Goal: Information Seeking & Learning: Learn about a topic

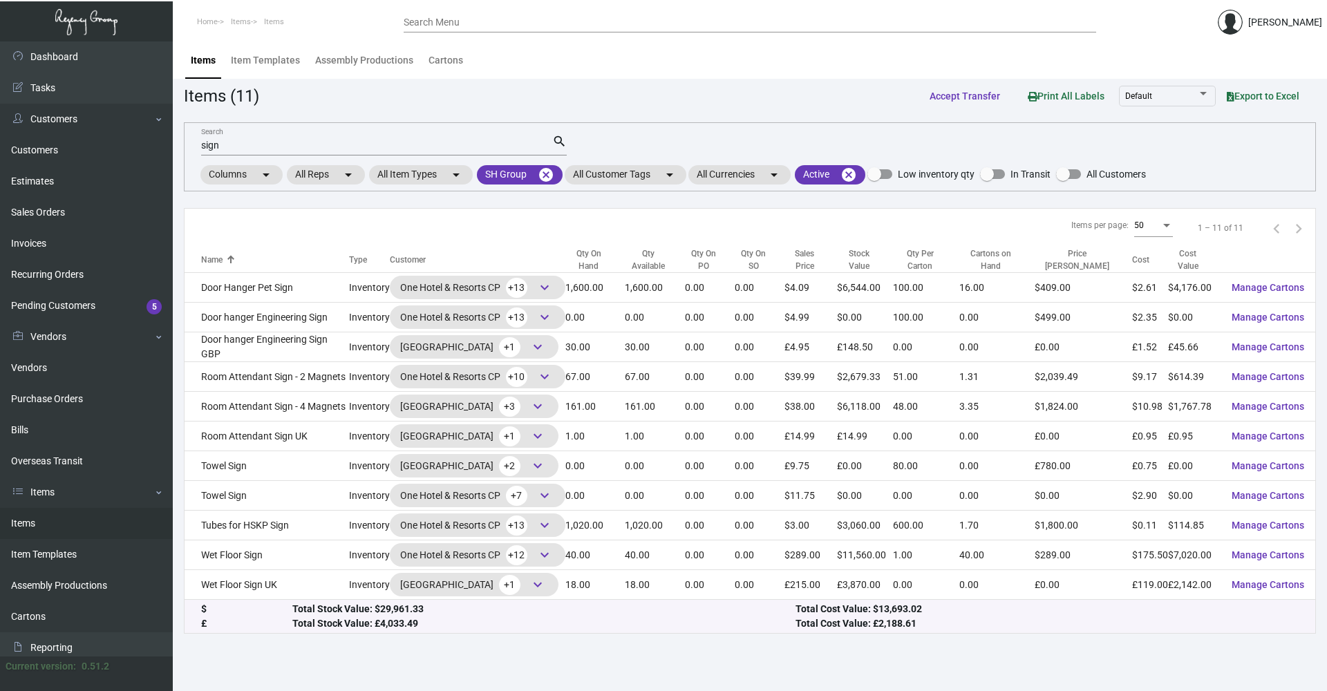
drag, startPoint x: 245, startPoint y: 140, endPoint x: 221, endPoint y: 154, distance: 28.2
click at [221, 154] on div "sign Search" at bounding box center [376, 144] width 351 height 21
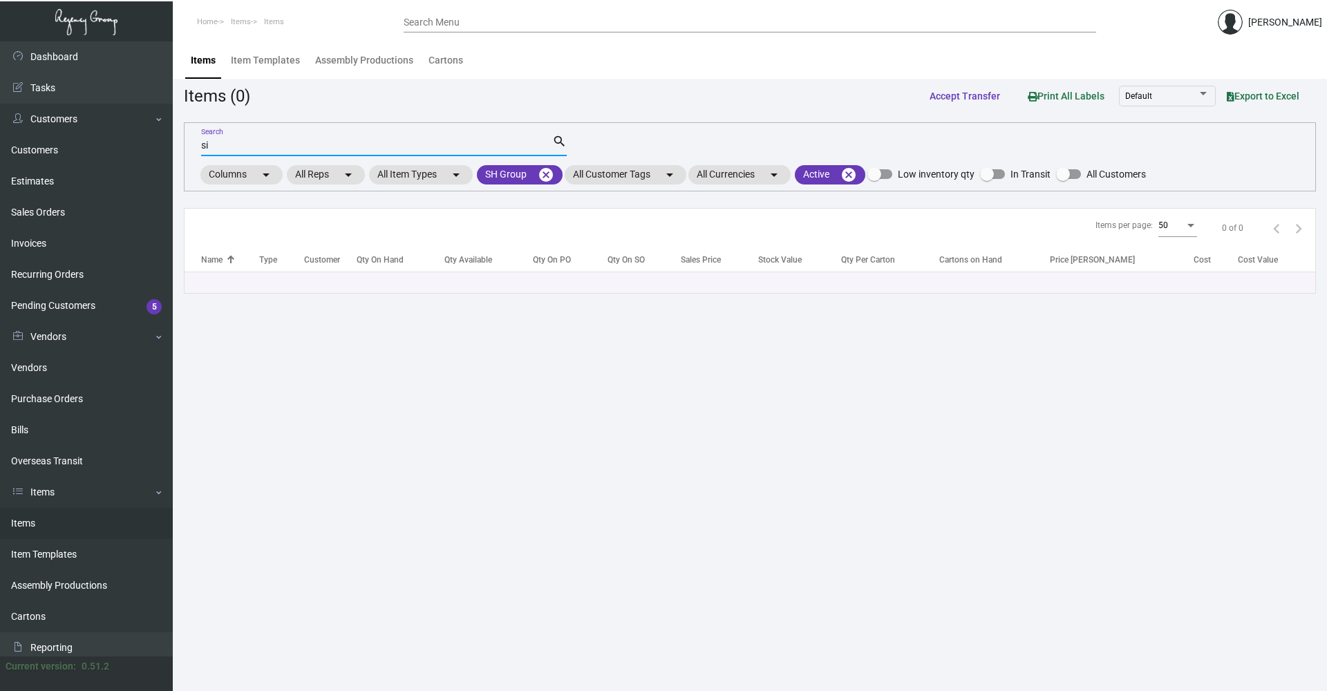
type input "s"
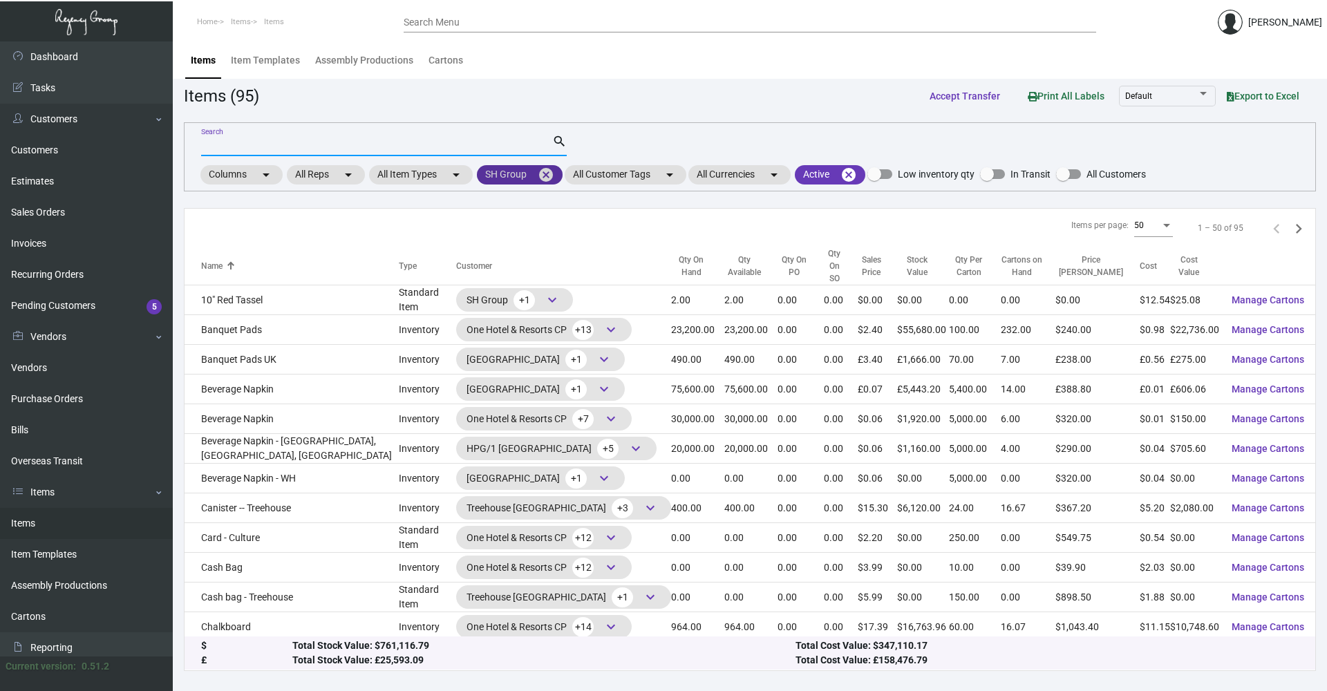
click at [544, 171] on mat-icon "cancel" at bounding box center [546, 175] width 17 height 17
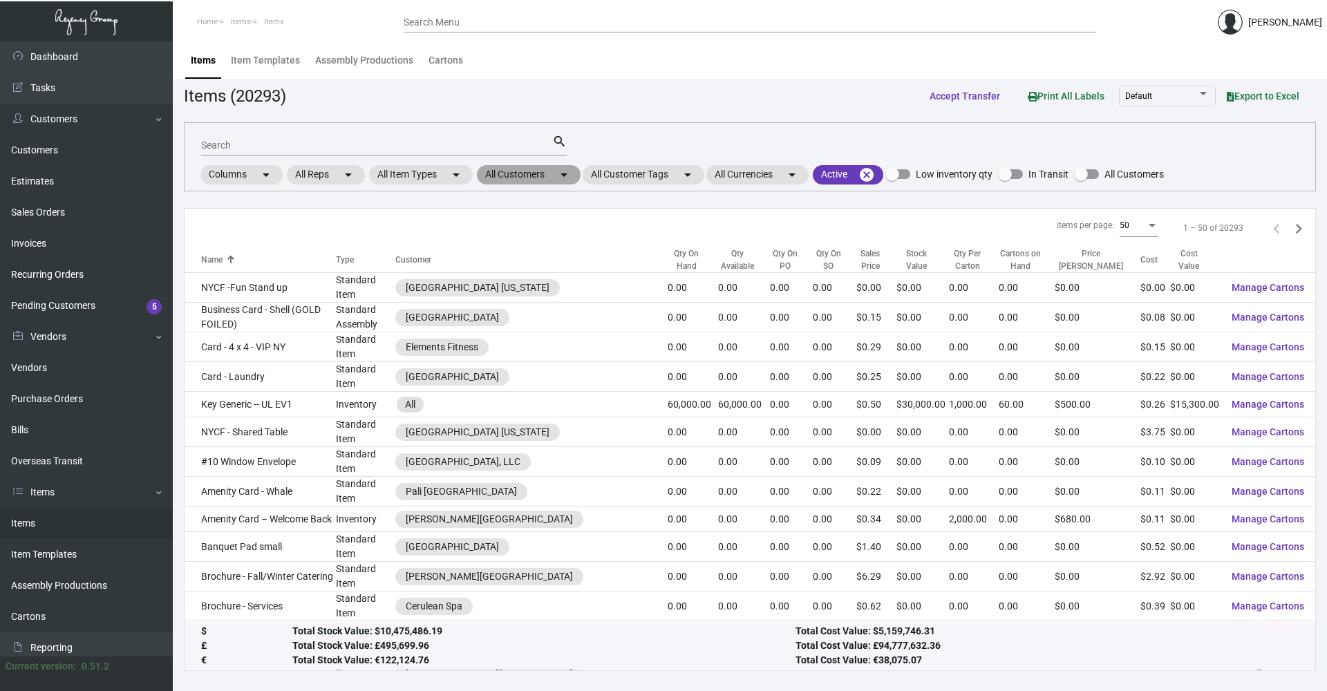
click at [534, 174] on mat-chip "All Customers arrow_drop_down" at bounding box center [529, 174] width 104 height 19
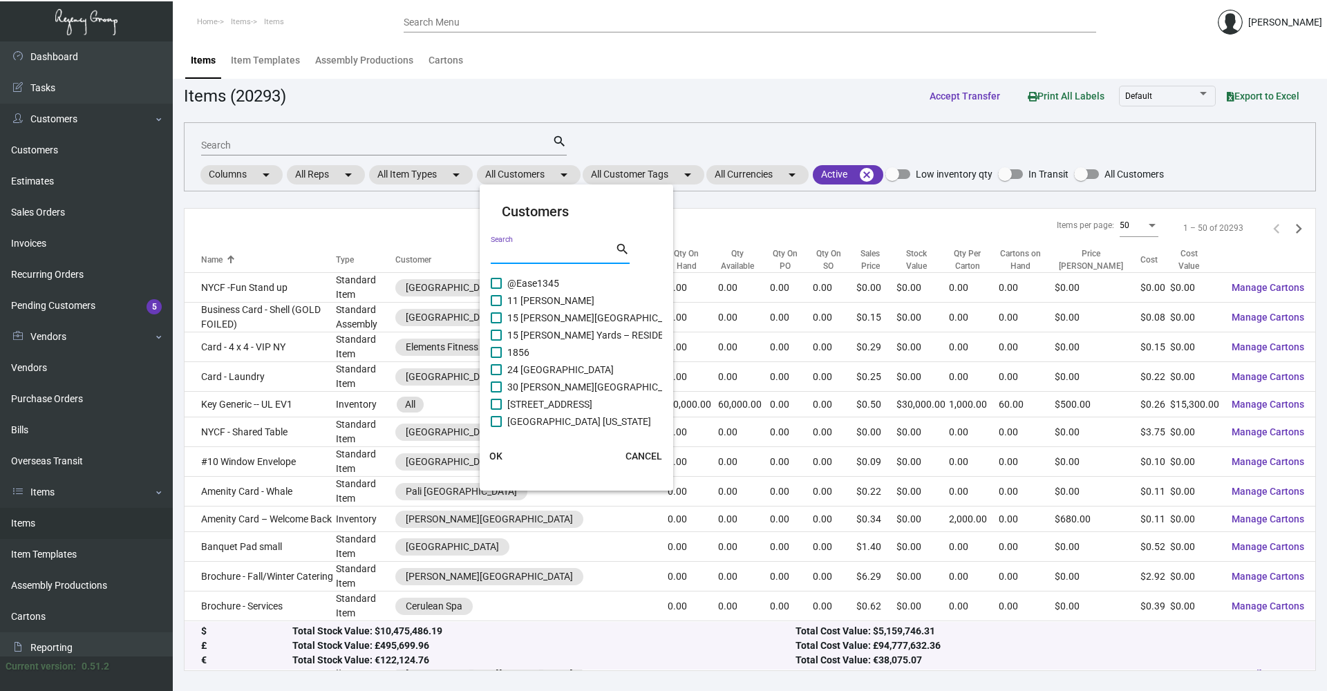
click at [526, 253] on input "Search" at bounding box center [553, 253] width 124 height 11
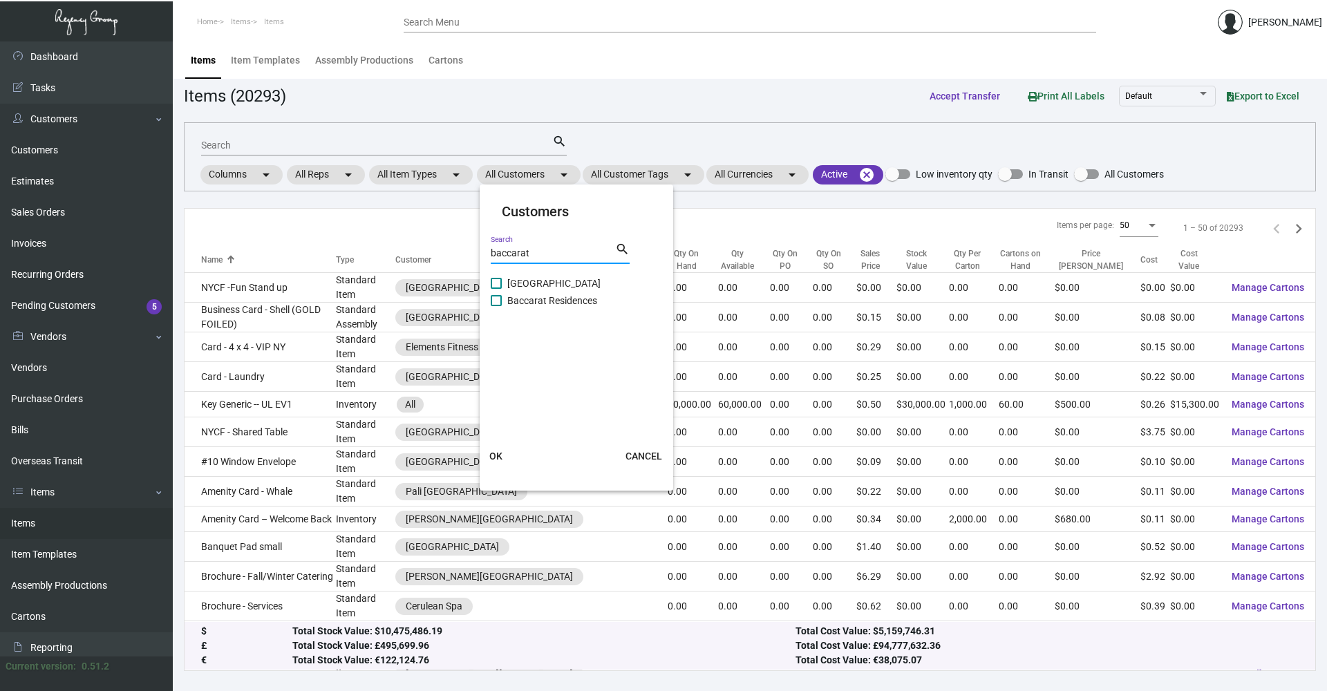
type input "baccarat"
click at [509, 276] on span "[GEOGRAPHIC_DATA]" at bounding box center [553, 283] width 93 height 17
click at [496, 289] on input "[GEOGRAPHIC_DATA]" at bounding box center [496, 289] width 1 height 1
checkbox input "true"
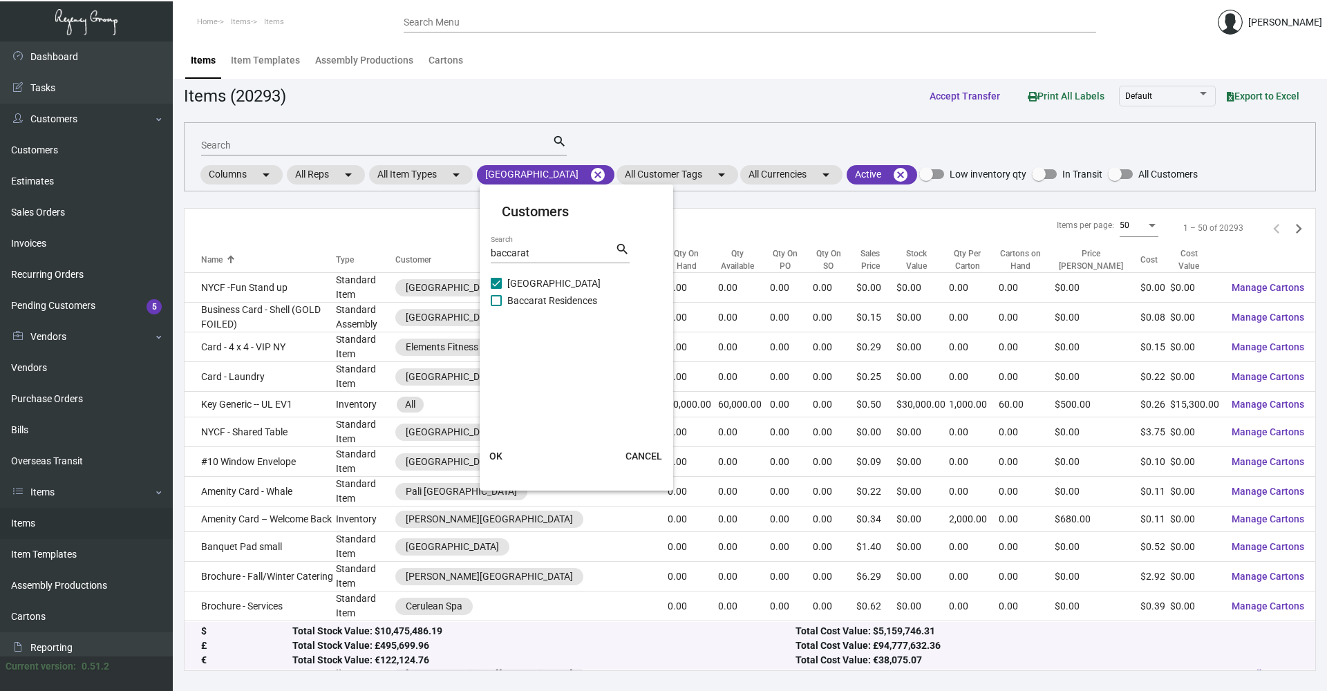
click at [502, 457] on button "OK" at bounding box center [496, 456] width 44 height 25
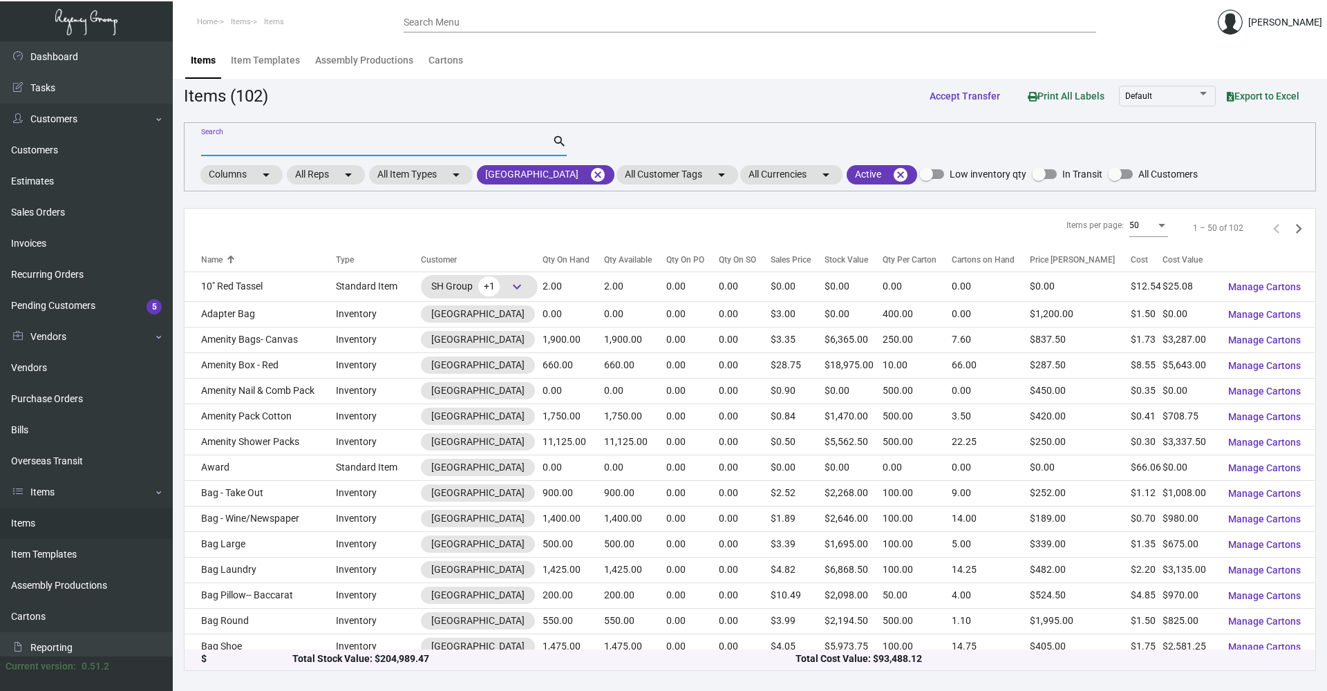
click at [309, 147] on input "Search" at bounding box center [376, 145] width 351 height 11
type input "stancap"
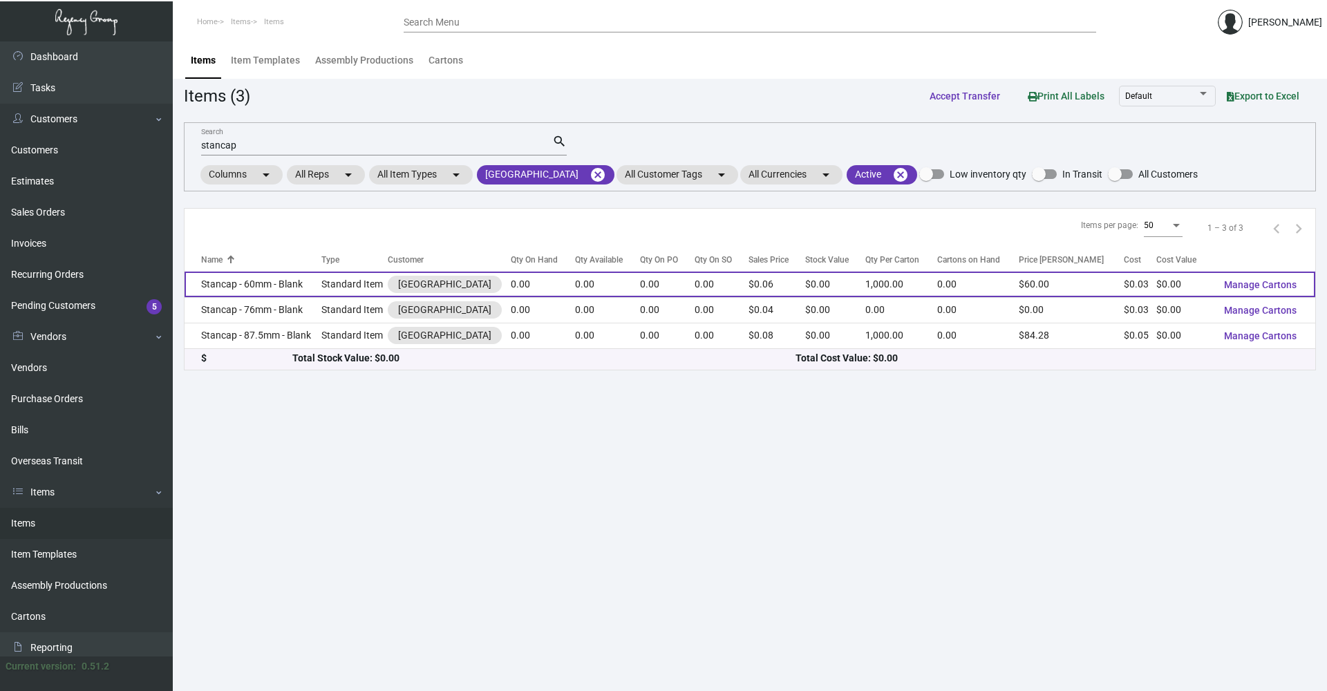
click at [332, 288] on td "Standard Item" at bounding box center [354, 285] width 66 height 26
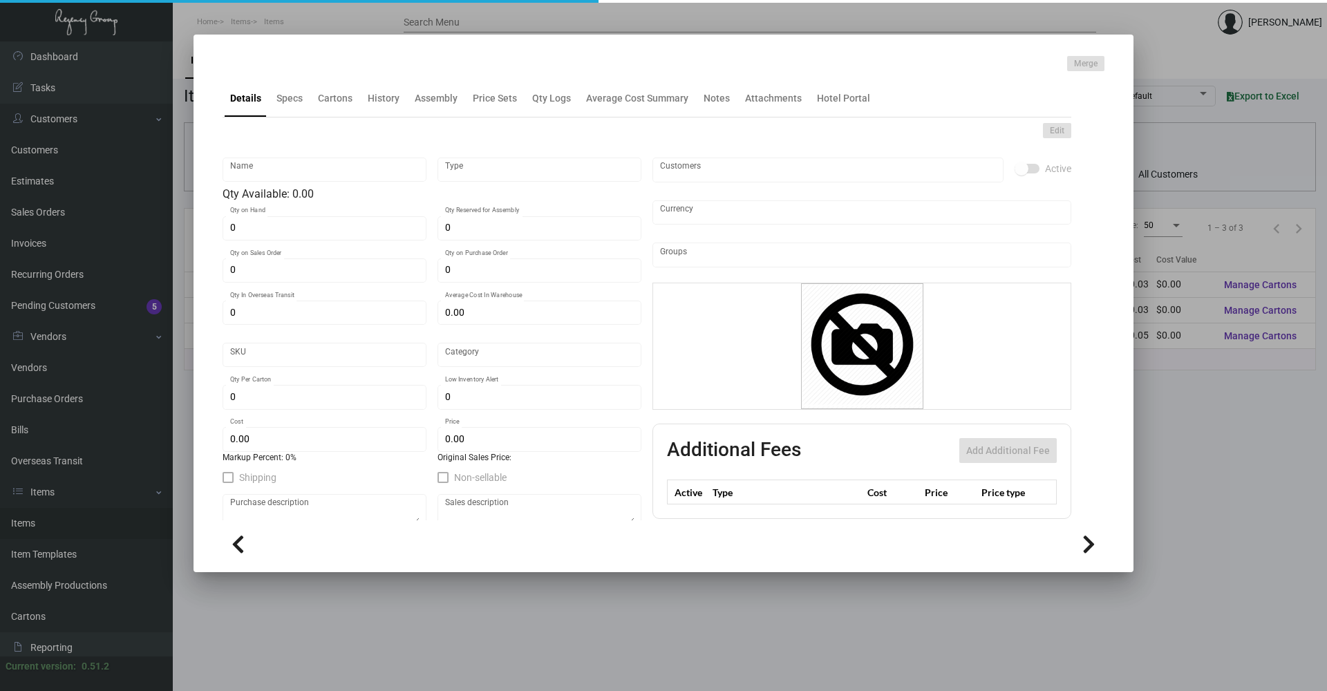
type input "Stancap - 60mm - Blank"
type input "Standard Item"
type input "$ 0.00"
type input "B-StanCap-60"
type input "Standard"
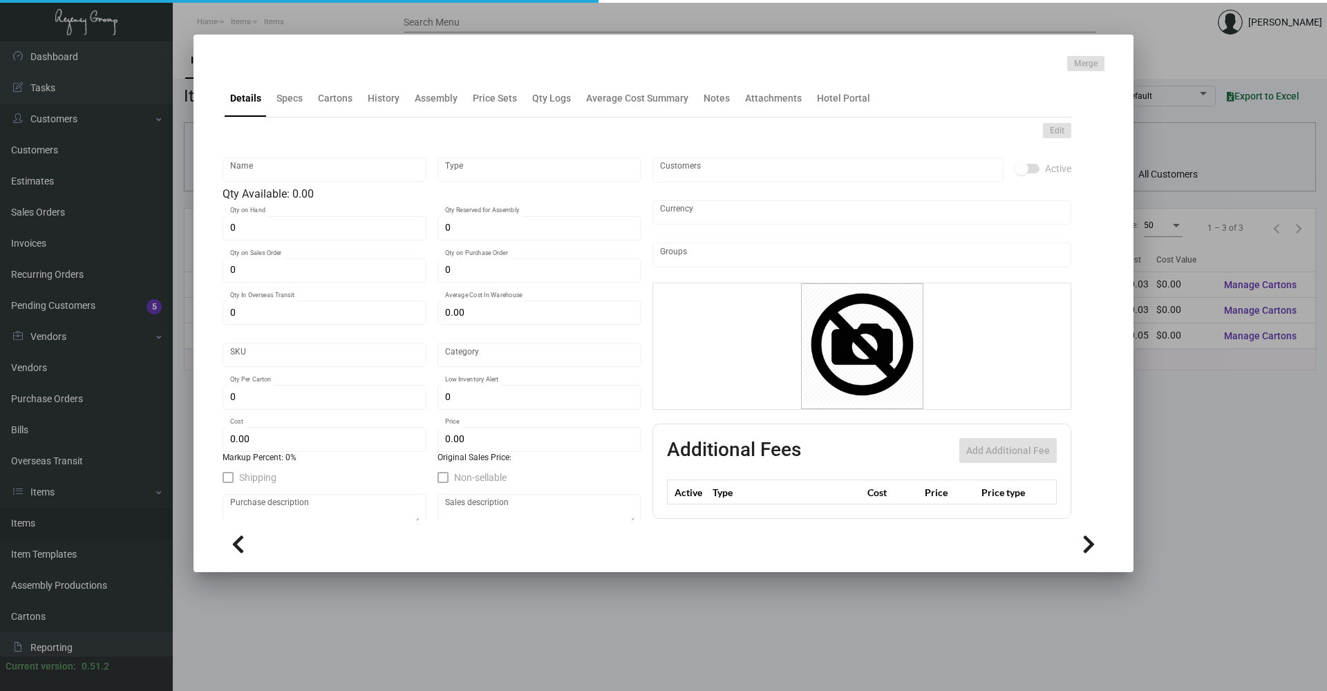
type input "1,000"
type input "$ 0.03345"
type input "$ 0.06"
checkbox input "true"
type input "United States Dollar $"
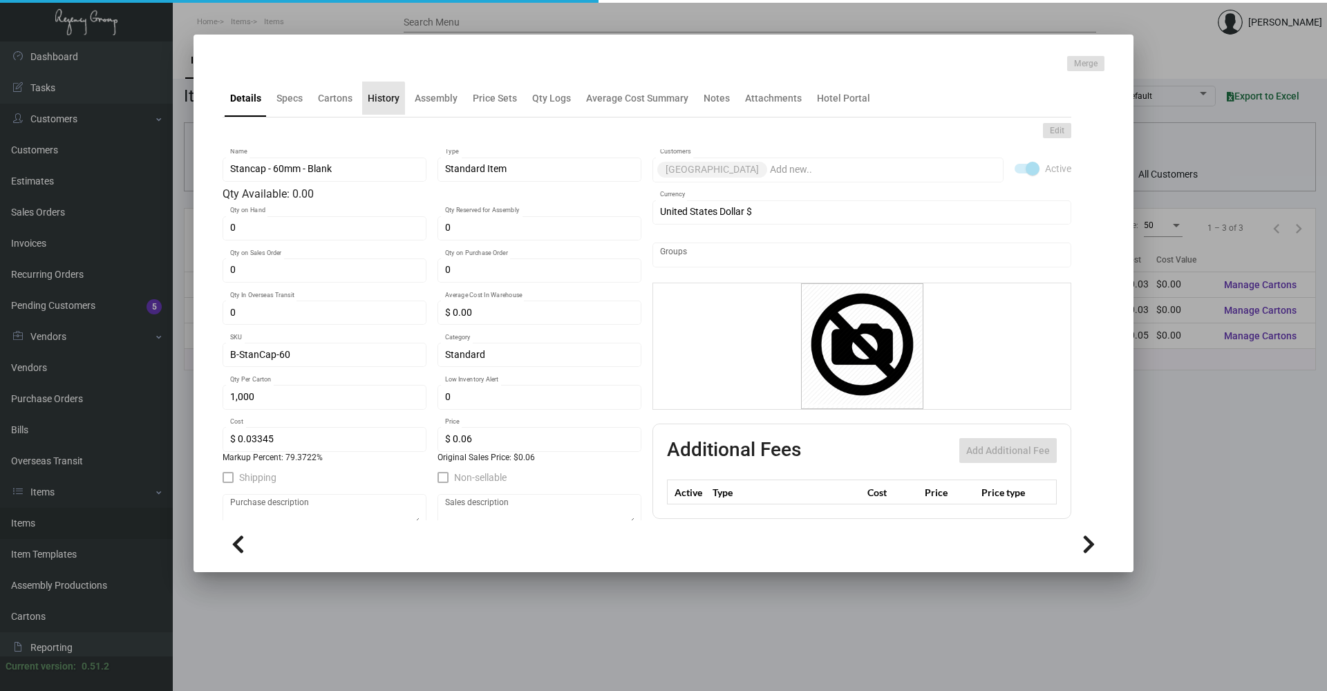
click at [373, 102] on div "History" at bounding box center [384, 98] width 32 height 15
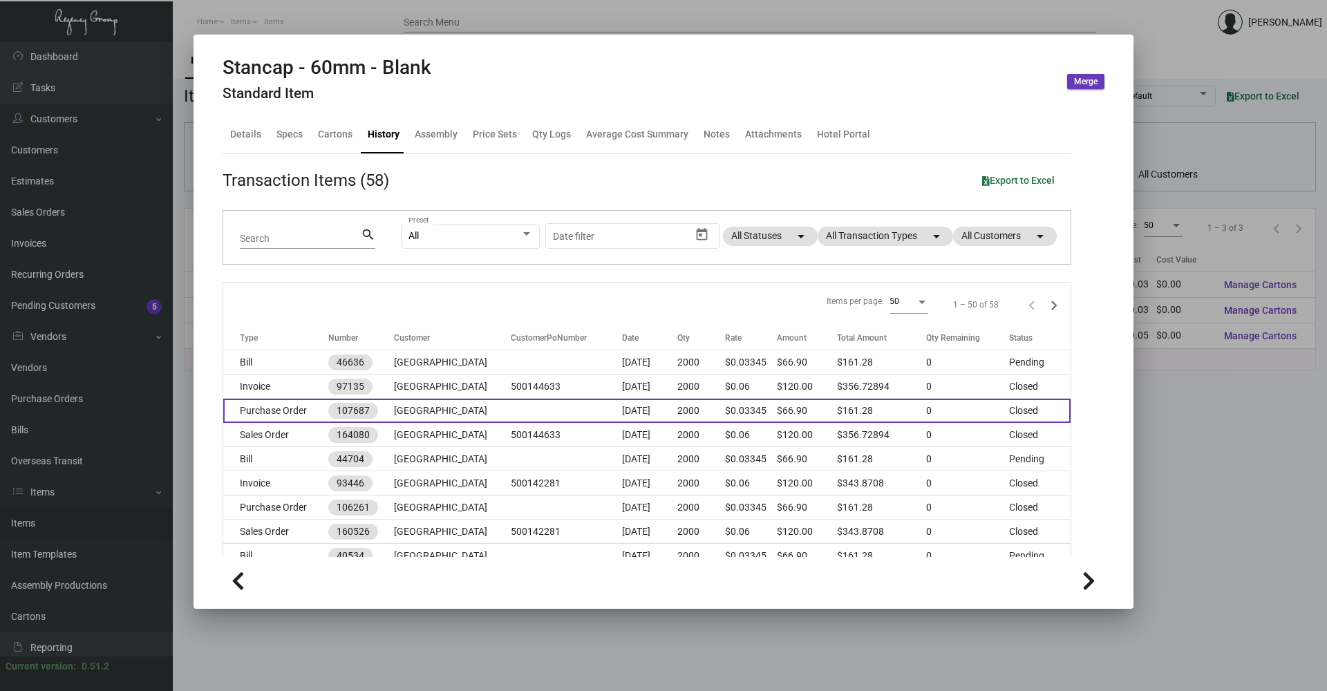
click at [511, 418] on td at bounding box center [566, 411] width 111 height 24
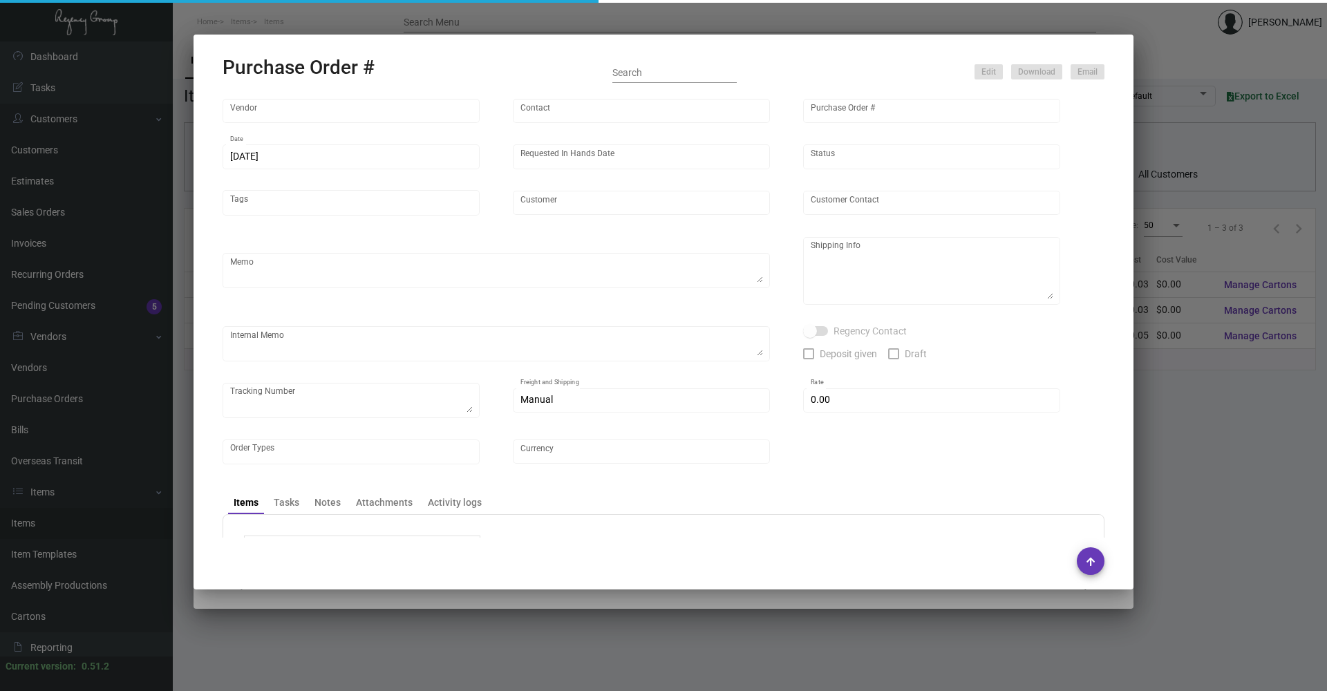
type input "[PERSON_NAME] Inc."
type input "[PERSON_NAME]"
type input "107687"
type input "[DATE]"
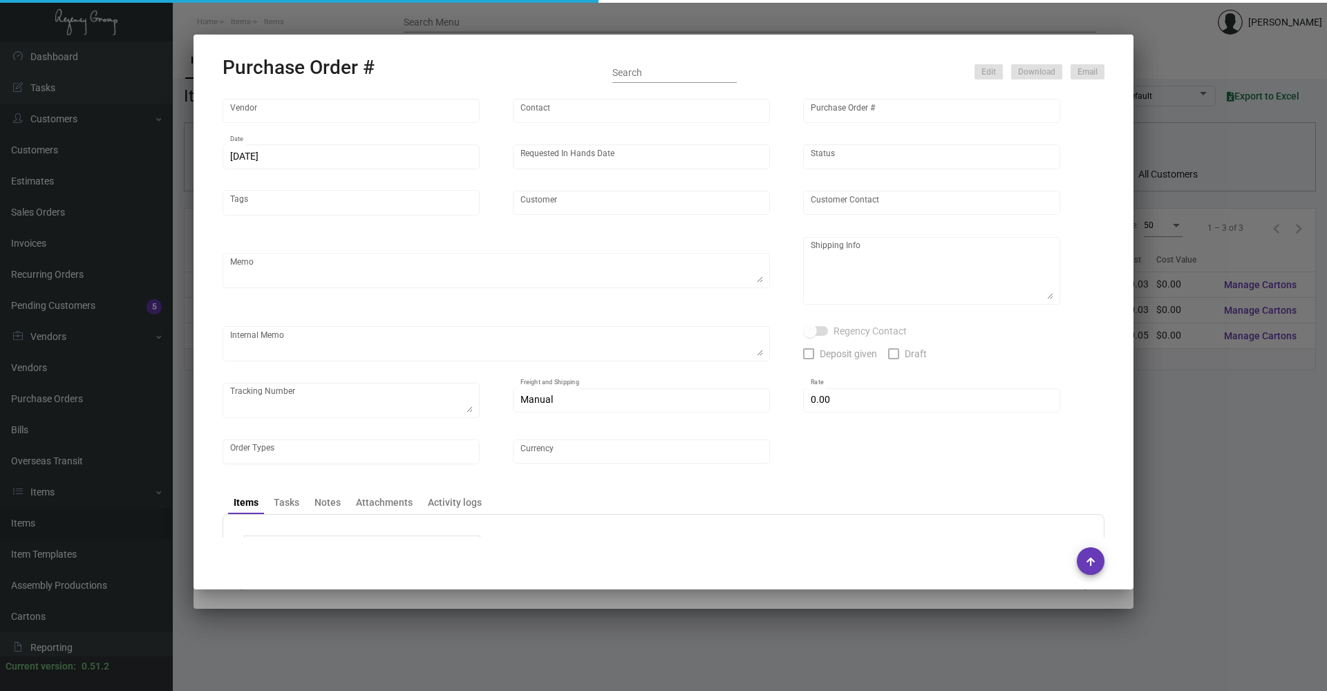
type input "[GEOGRAPHIC_DATA]"
type input "[PERSON_NAME]"
type textarea "BLIND Ship via UPS Ground Acct# 1AY276."
type textarea "[PERSON_NAME] [GEOGRAPHIC_DATA] [STREET_ADDRESS][US_STATE]"
type textarea "1Z4A11T90372078921"
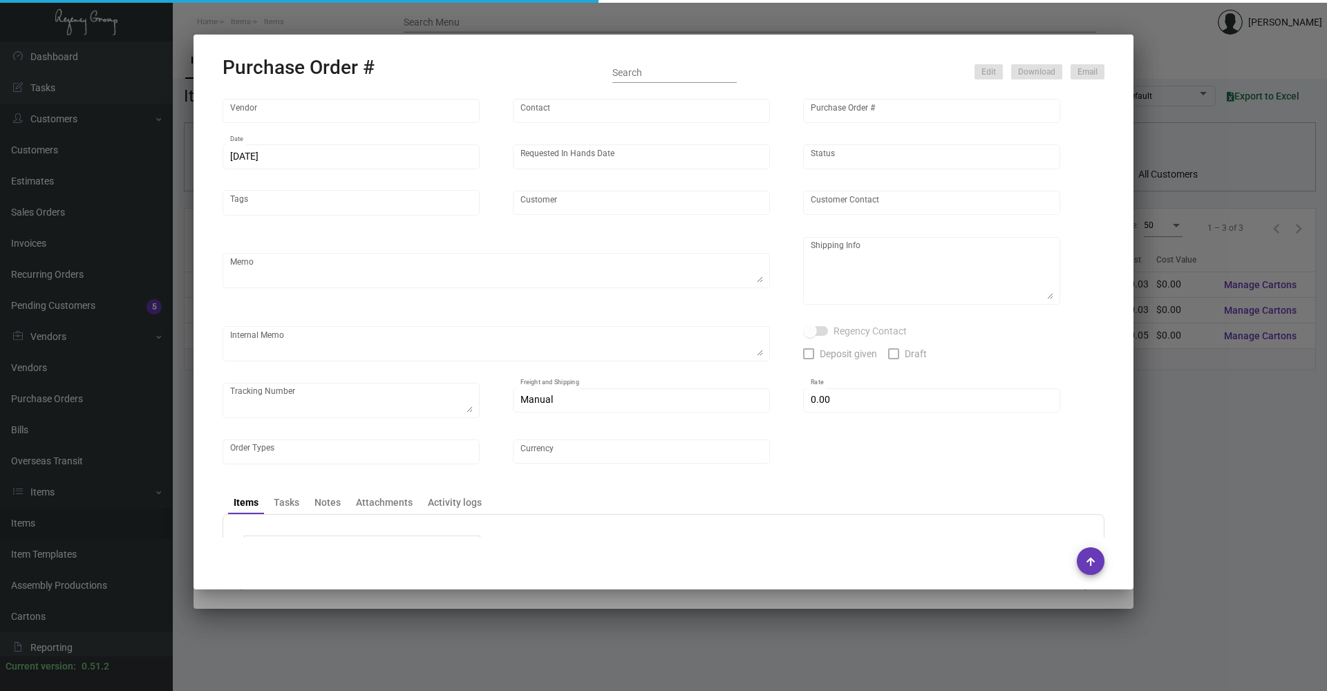
type input "$ 0.00"
type input "United States Dollar $"
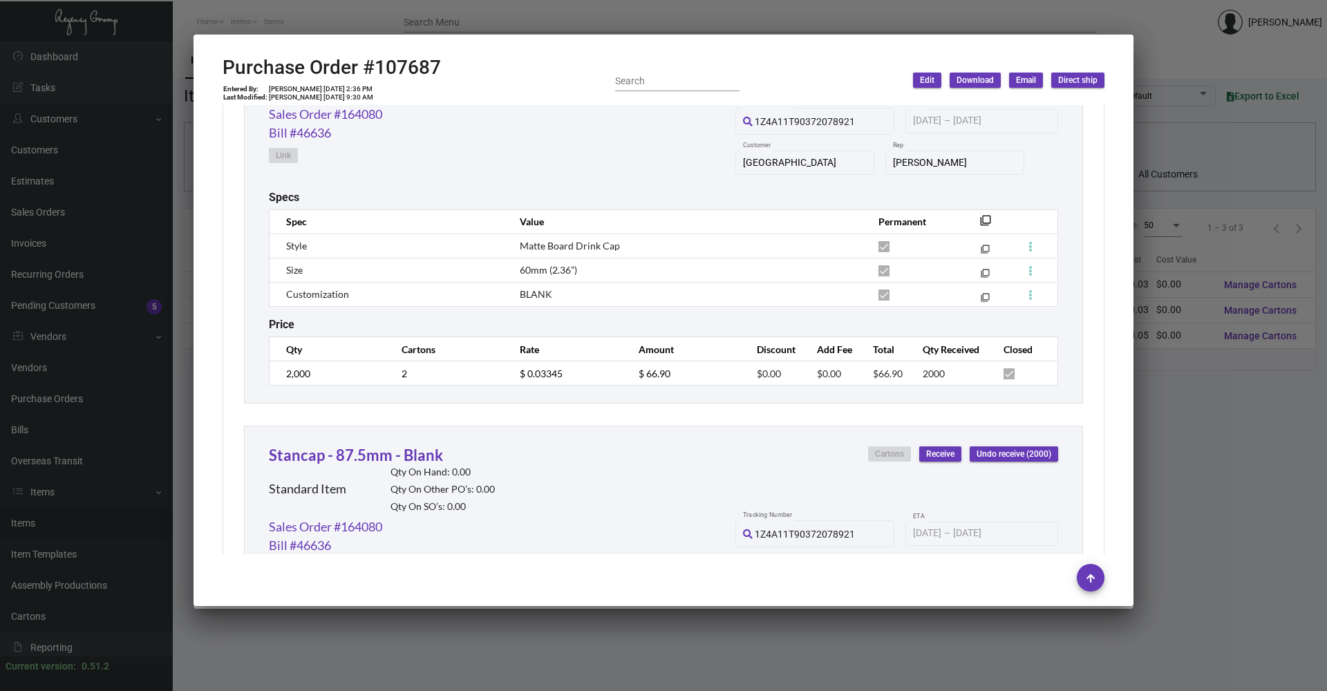
scroll to position [553, 0]
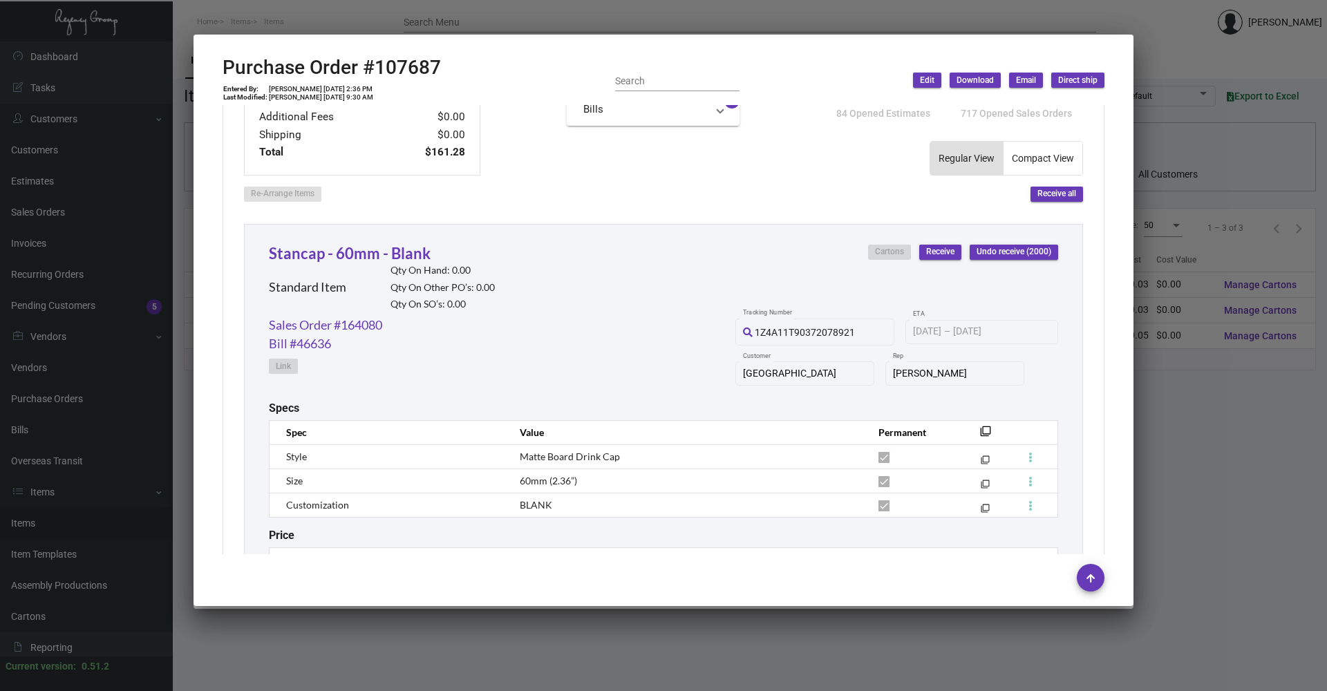
click at [1168, 58] on div at bounding box center [663, 345] width 1327 height 691
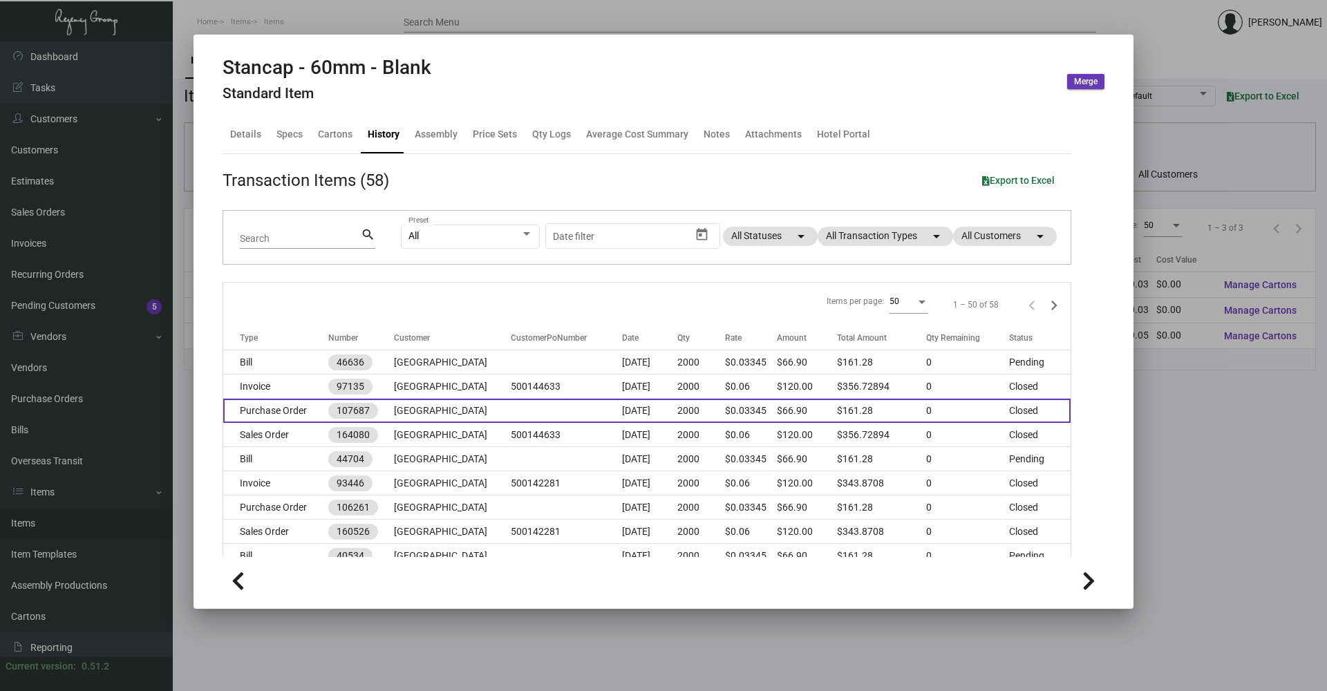
click at [464, 409] on td "[GEOGRAPHIC_DATA]" at bounding box center [452, 411] width 117 height 24
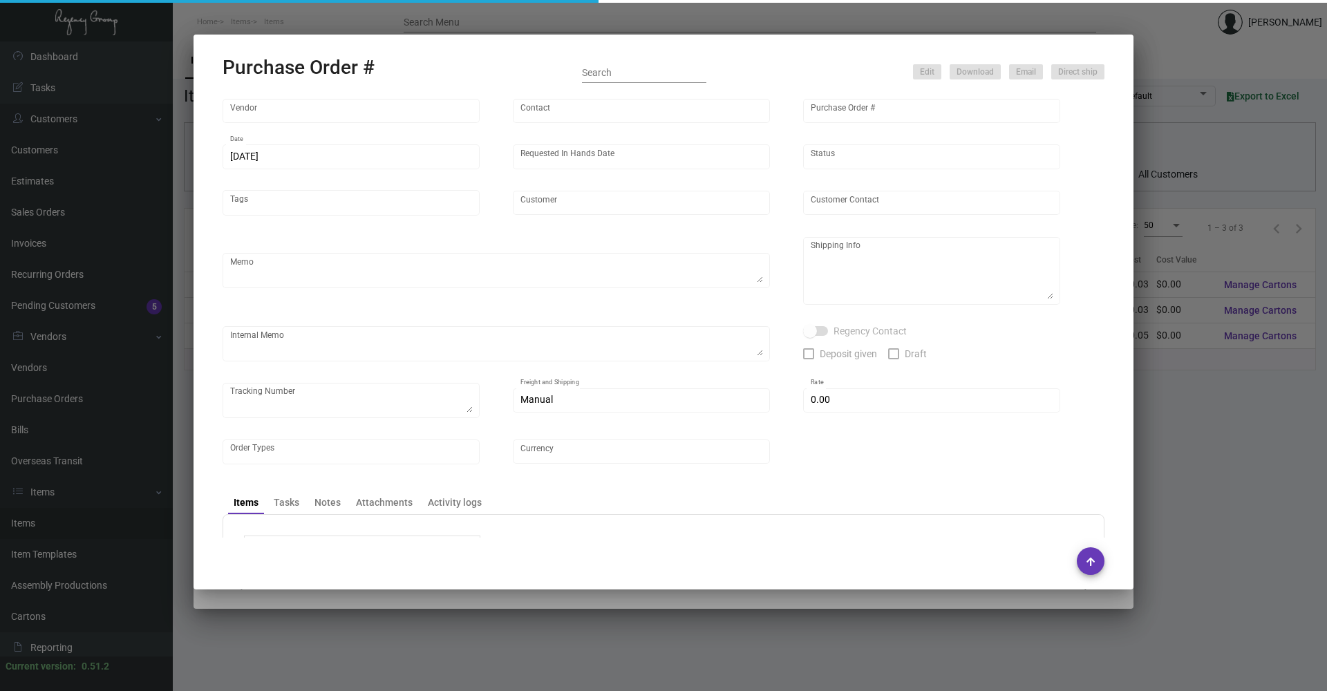
type input "[PERSON_NAME] Inc."
type input "[PERSON_NAME]"
type input "107687"
type input "[DATE]"
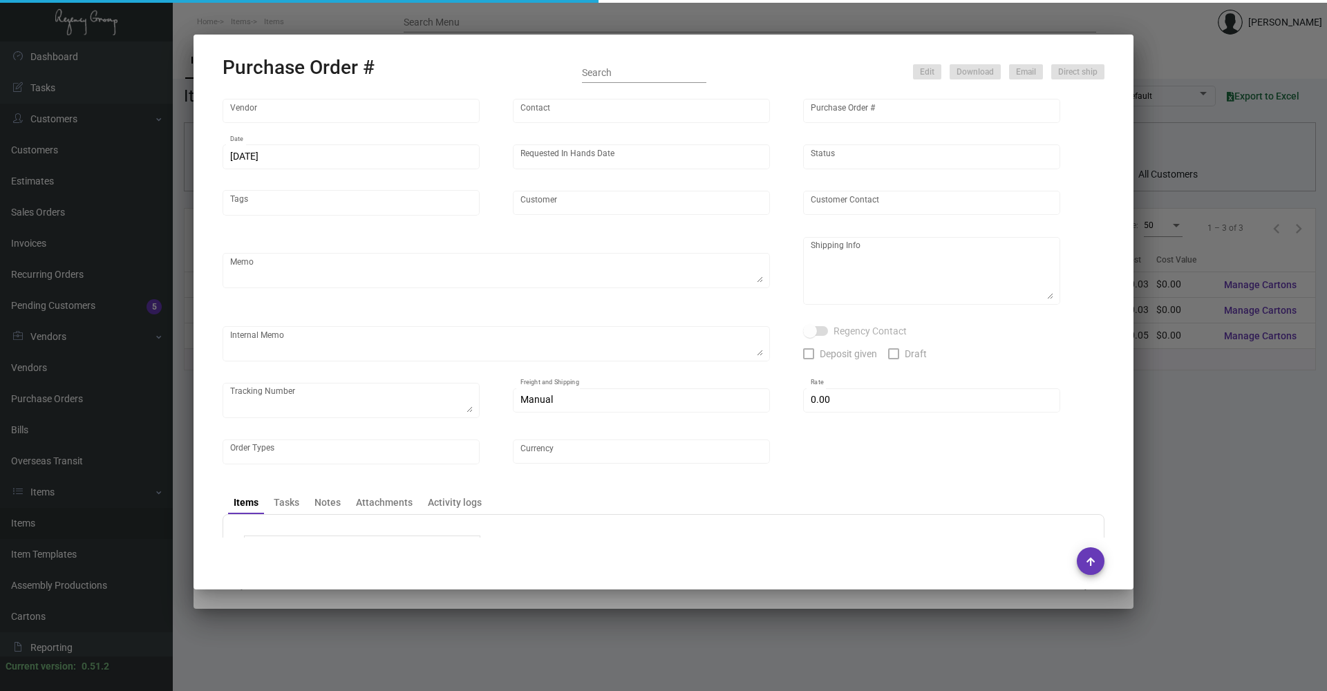
type input "[GEOGRAPHIC_DATA]"
type input "[PERSON_NAME]"
type textarea "BLIND Ship via UPS Ground Acct# 1AY276."
type textarea "[PERSON_NAME] [GEOGRAPHIC_DATA] [STREET_ADDRESS][US_STATE]"
type textarea "1Z4A11T90372078921"
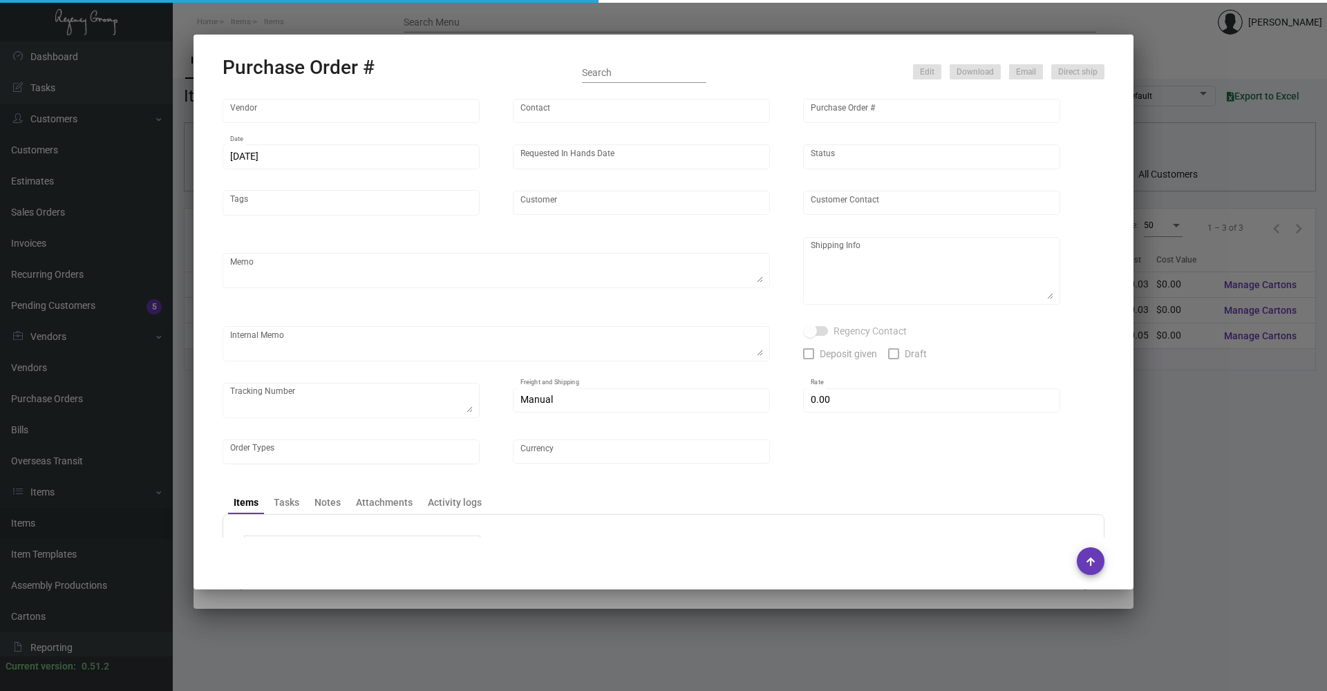
type input "$ 0.00"
type input "United States Dollar $"
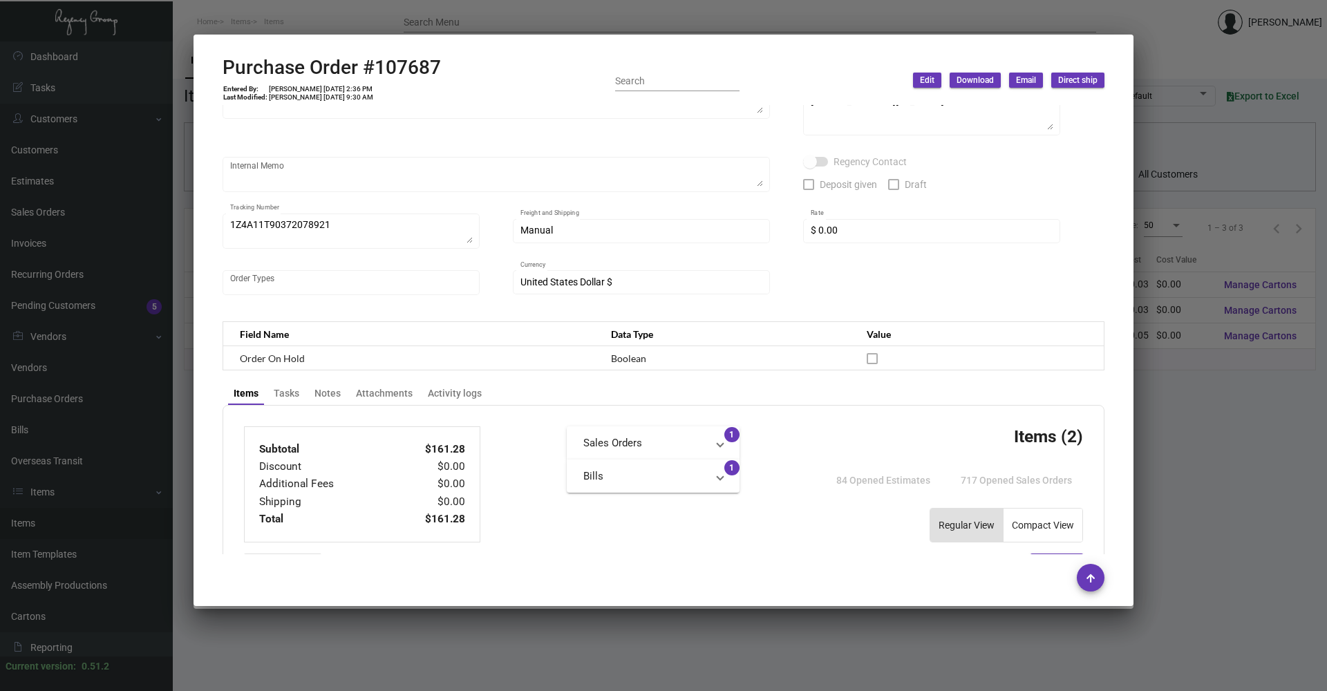
scroll to position [207, 0]
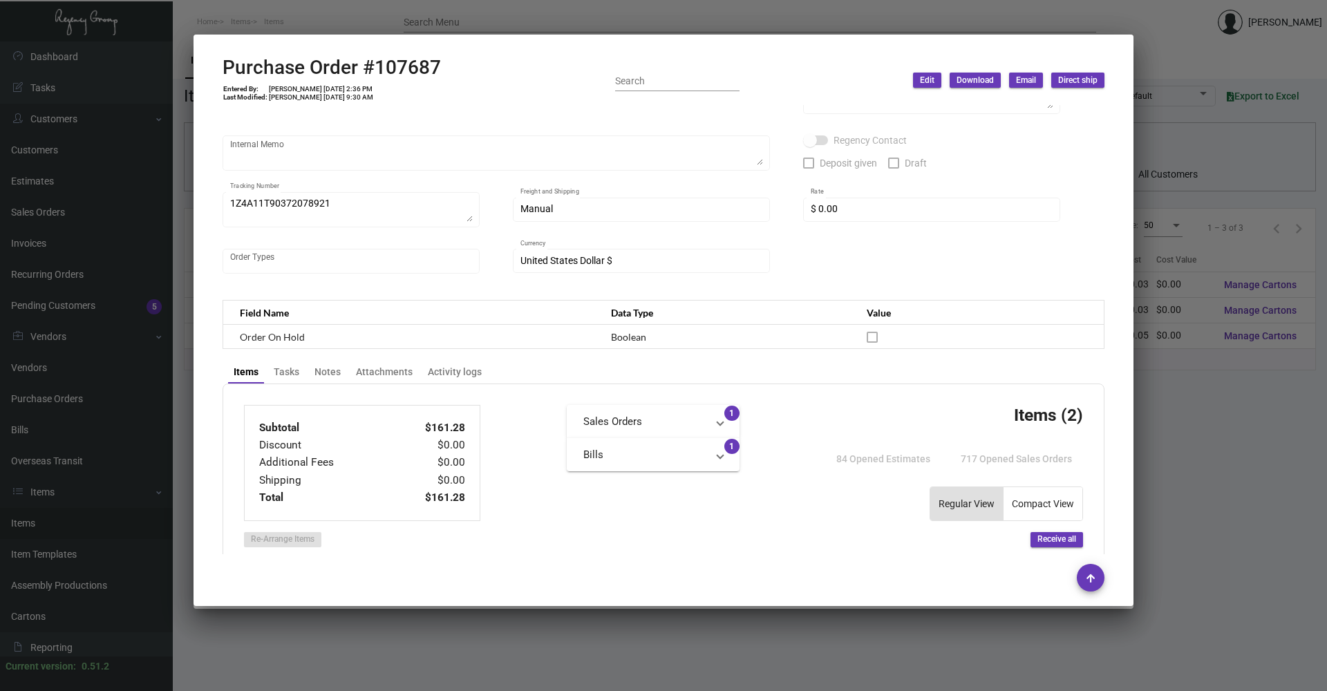
click at [1258, 542] on div at bounding box center [663, 345] width 1327 height 691
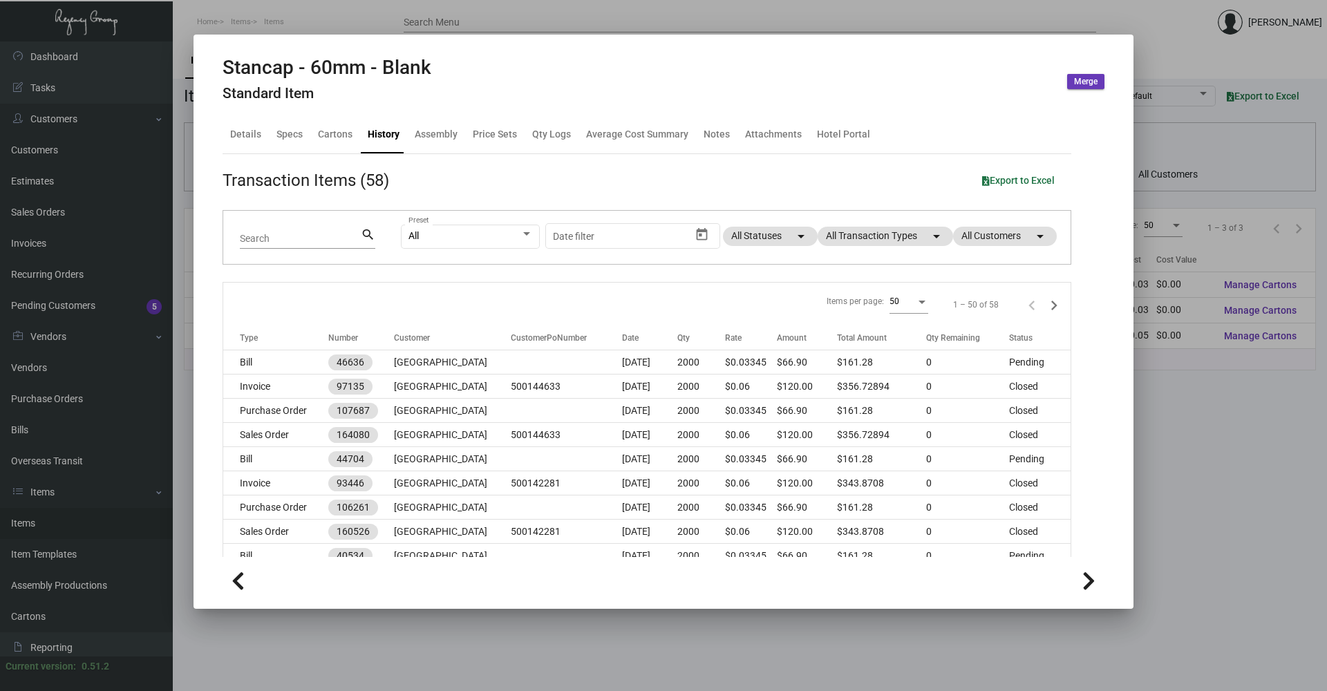
click at [1236, 476] on div at bounding box center [663, 345] width 1327 height 691
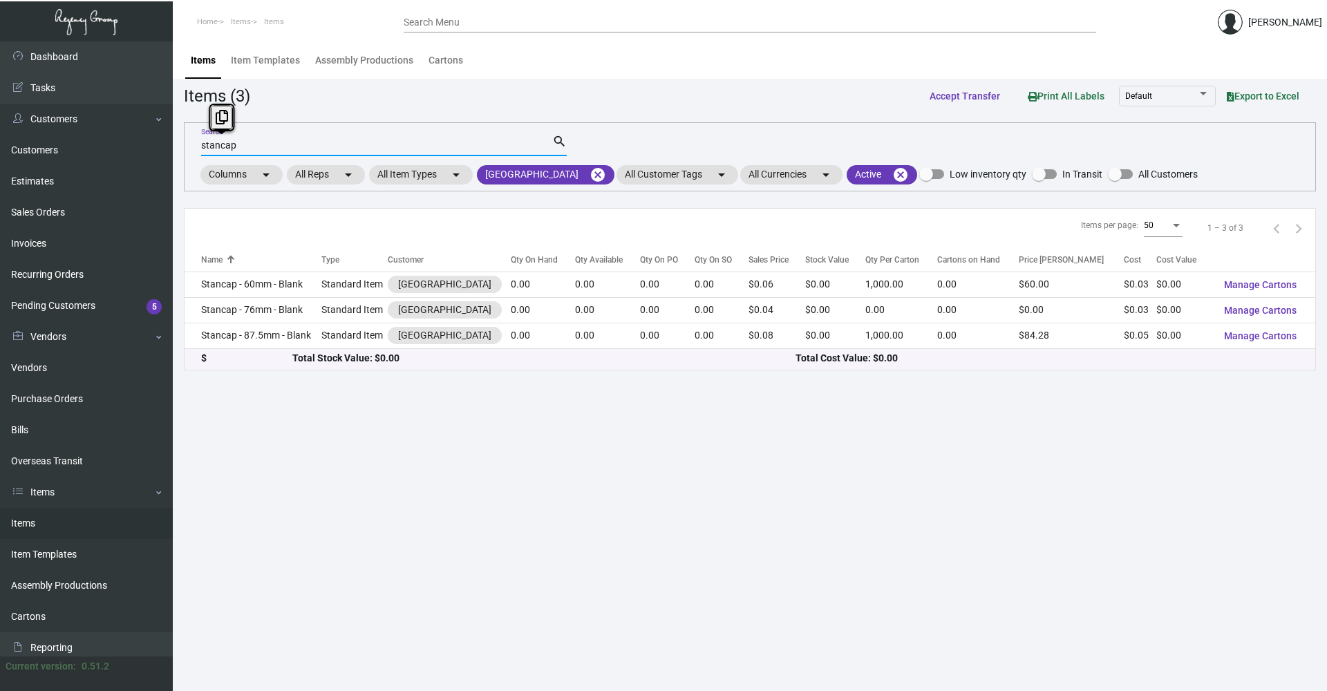
drag, startPoint x: 247, startPoint y: 146, endPoint x: 179, endPoint y: 149, distance: 67.8
click at [179, 148] on main "Items Item Templates Assembly Productions Cartons Items (3) Accept Transfer Pri…" at bounding box center [750, 366] width 1154 height 650
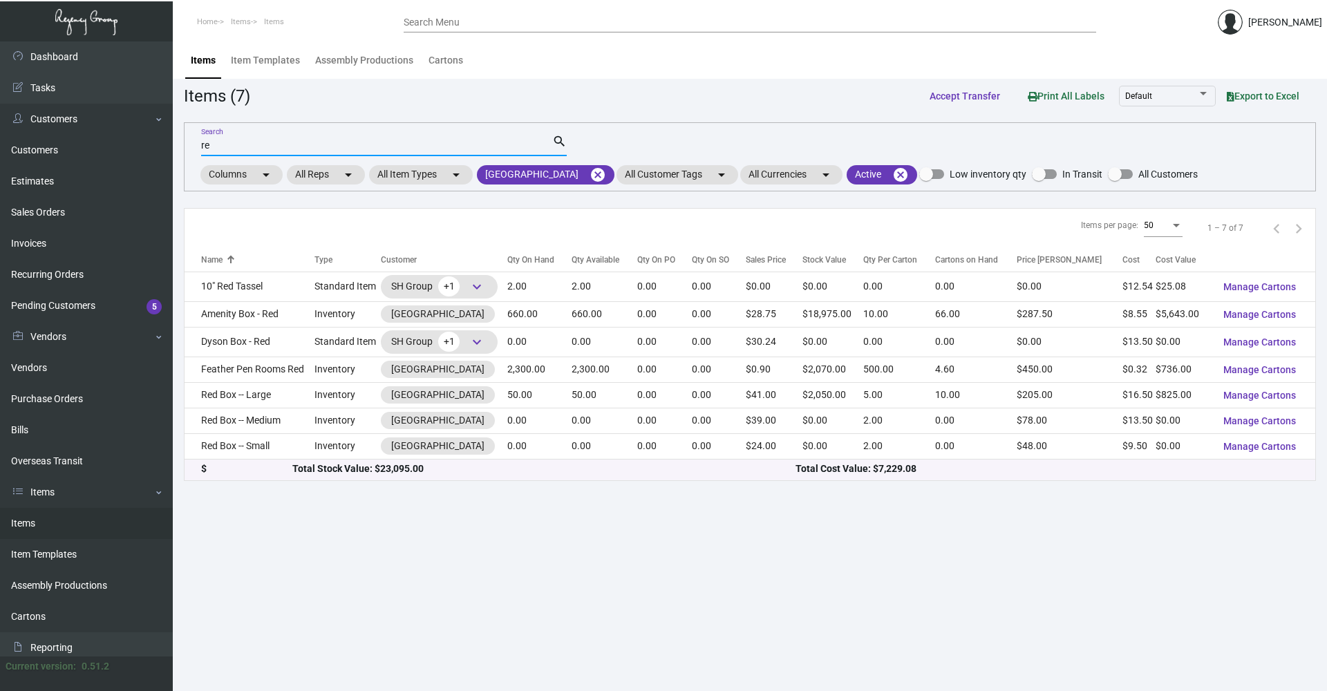
type input "r"
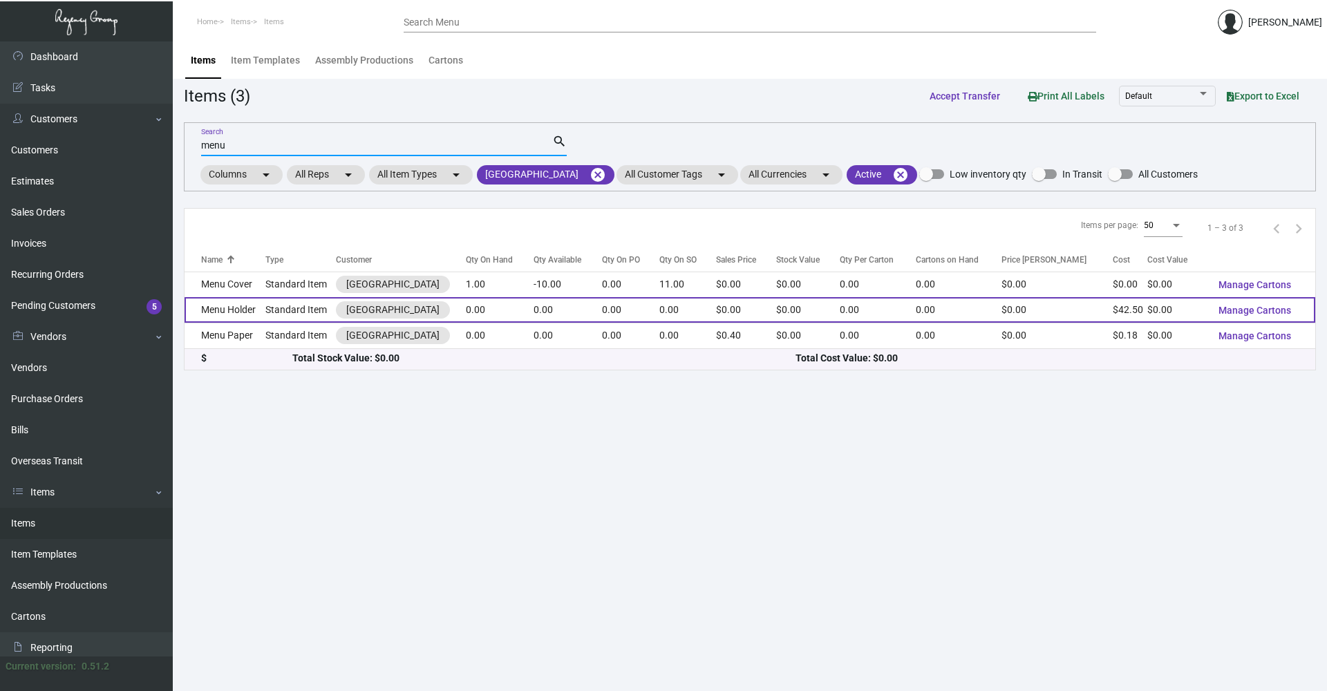
type input "menu"
click at [283, 305] on td "Standard Item" at bounding box center [300, 310] width 70 height 26
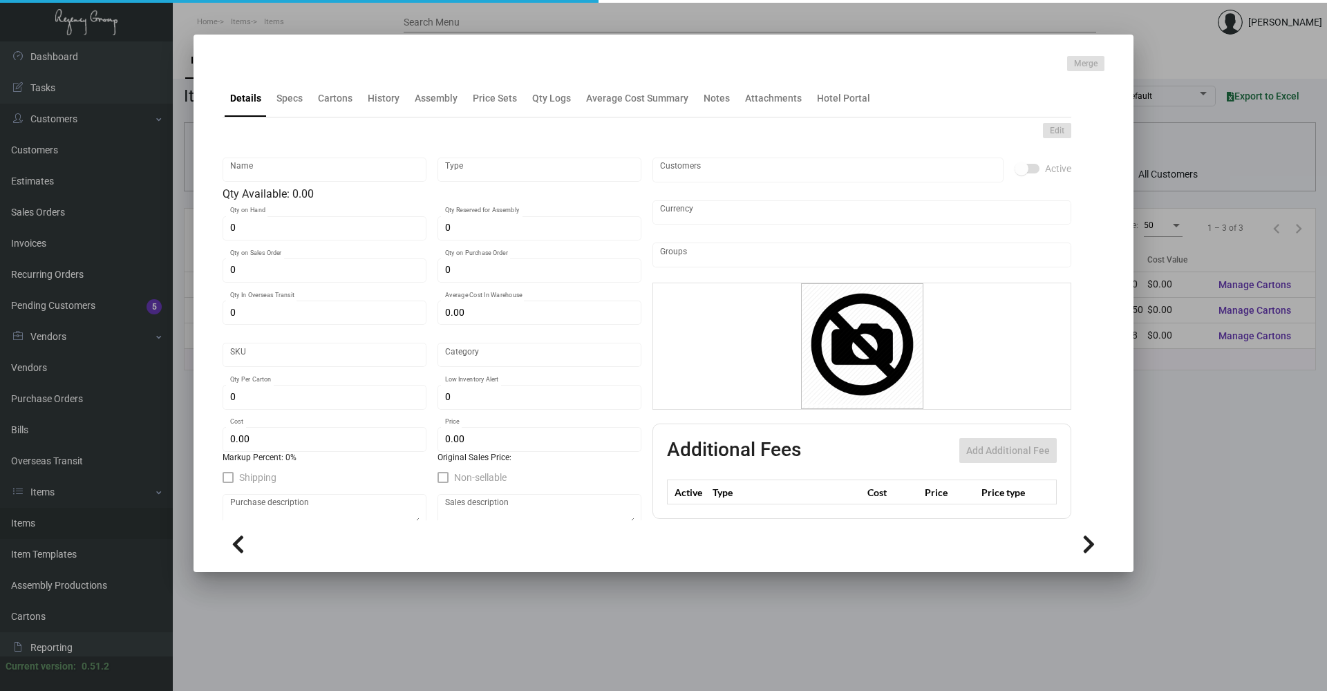
type input "Menu Holder"
type input "Standard Item"
type input "$ 0.00"
type input "BCRT-Menu Holders-64"
type input "Standard"
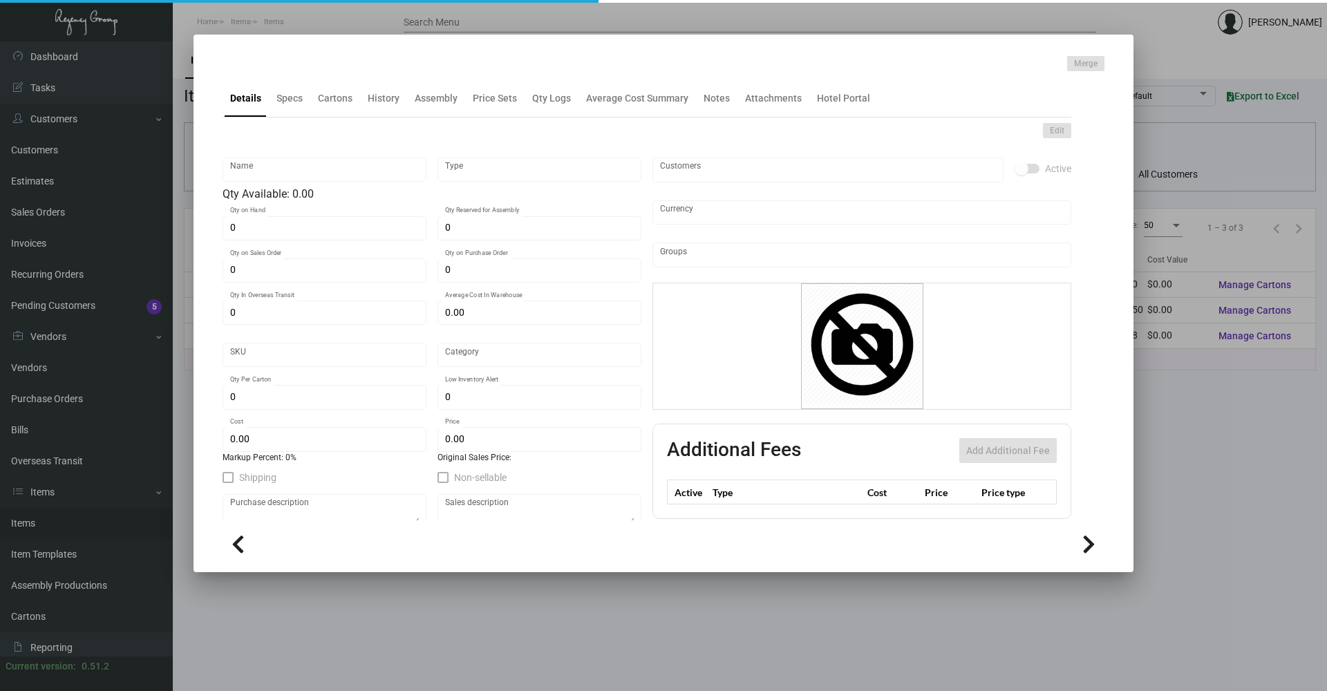
type input "$ 42.50"
type input "$ 0.00"
checkbox input "true"
type input "United States Dollar $"
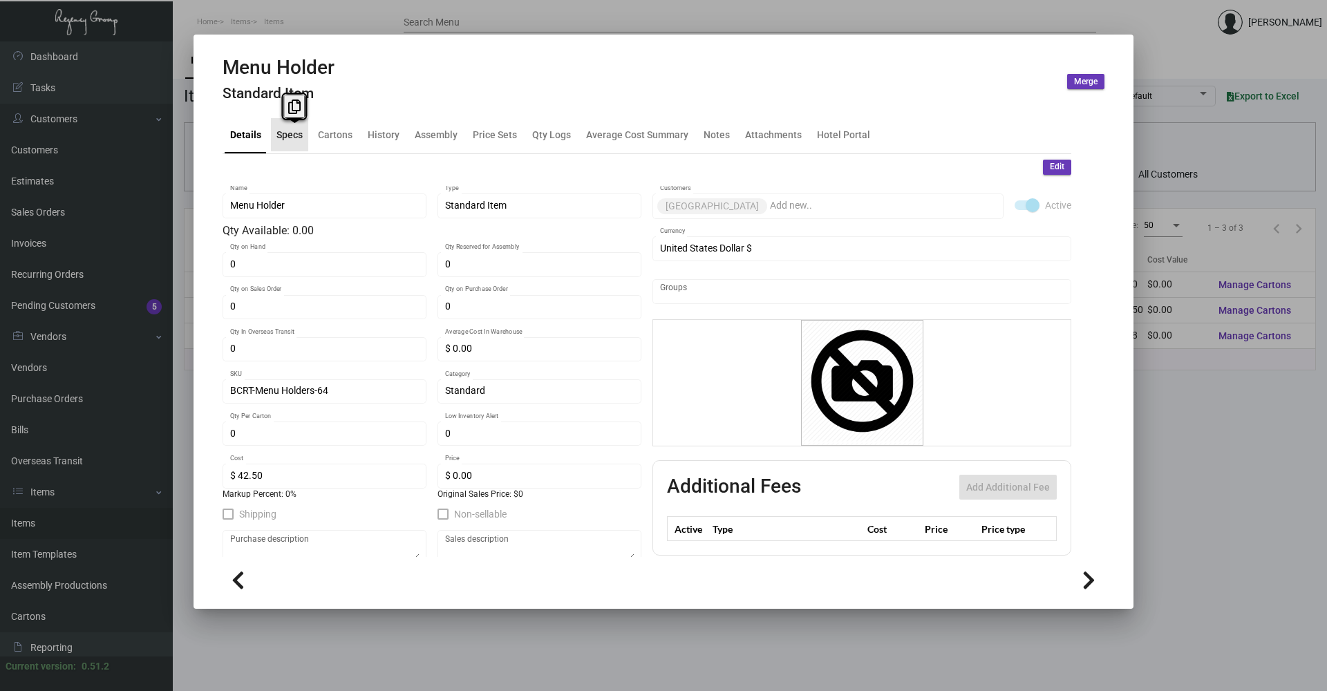
click at [294, 135] on div "Specs" at bounding box center [289, 134] width 26 height 15
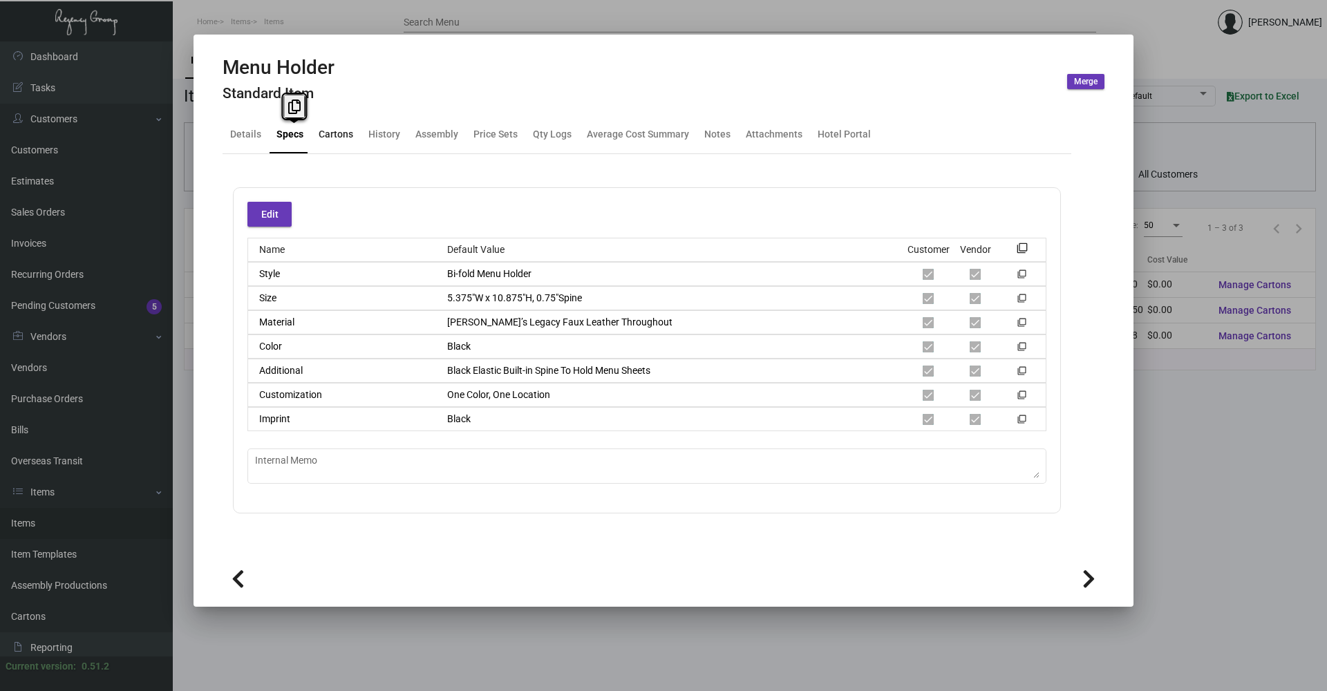
drag, startPoint x: 294, startPoint y: 135, endPoint x: 322, endPoint y: 124, distance: 30.2
click at [321, 134] on div "Cartons" at bounding box center [336, 134] width 35 height 15
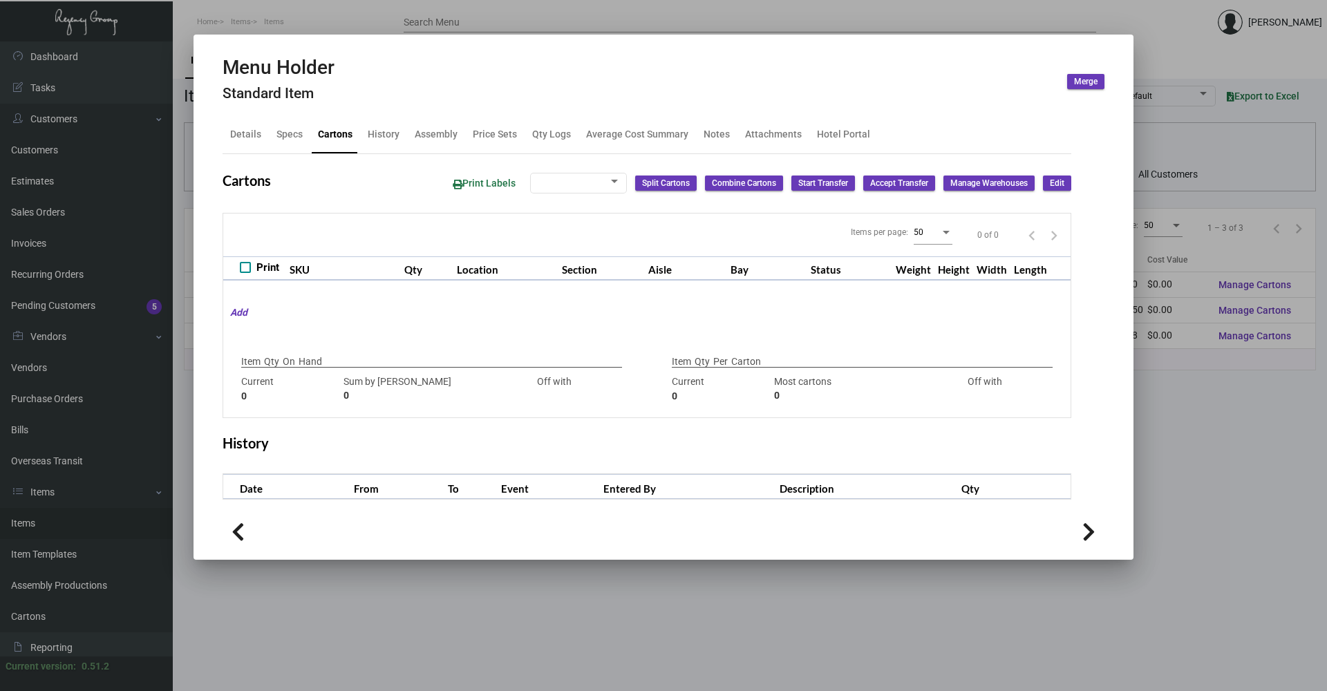
checkbox input "true"
type input "0"
click at [281, 13] on div at bounding box center [663, 345] width 1327 height 691
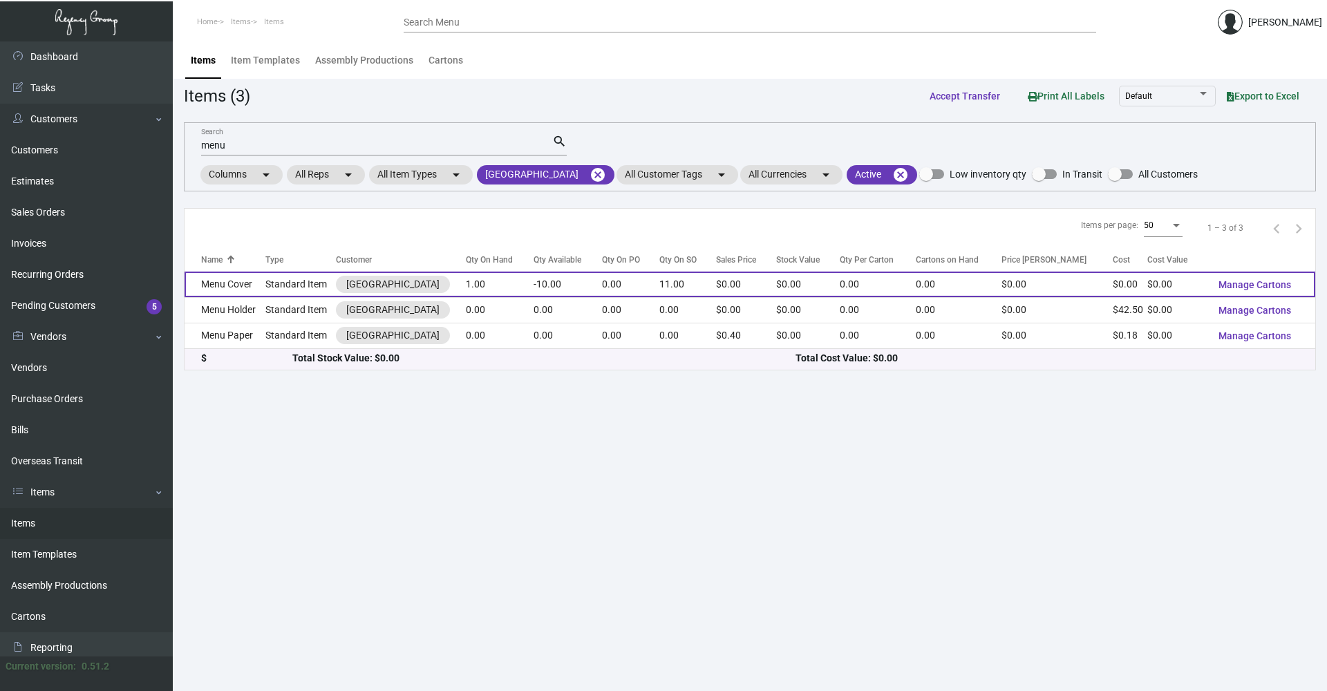
click at [288, 279] on td "Standard Item" at bounding box center [300, 285] width 70 height 26
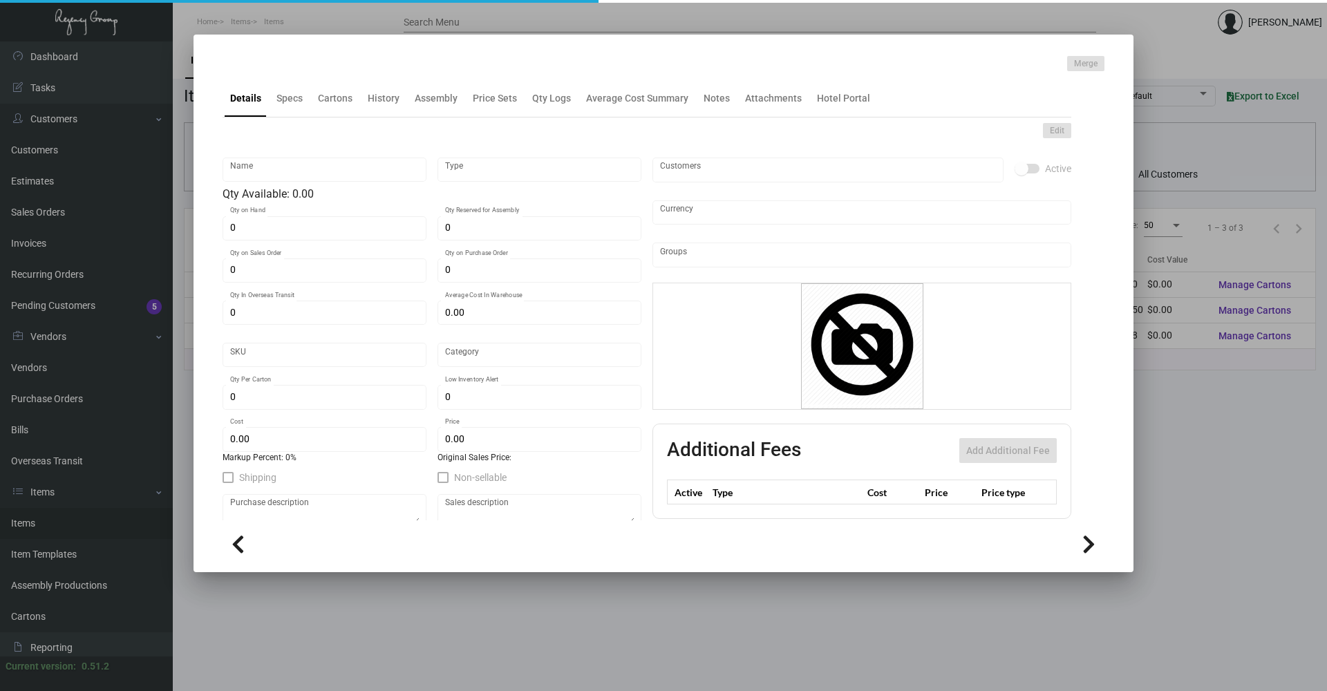
type input "Menu Cover"
type input "Standard Item"
type input "1"
type input "11"
type input "$ 0.00"
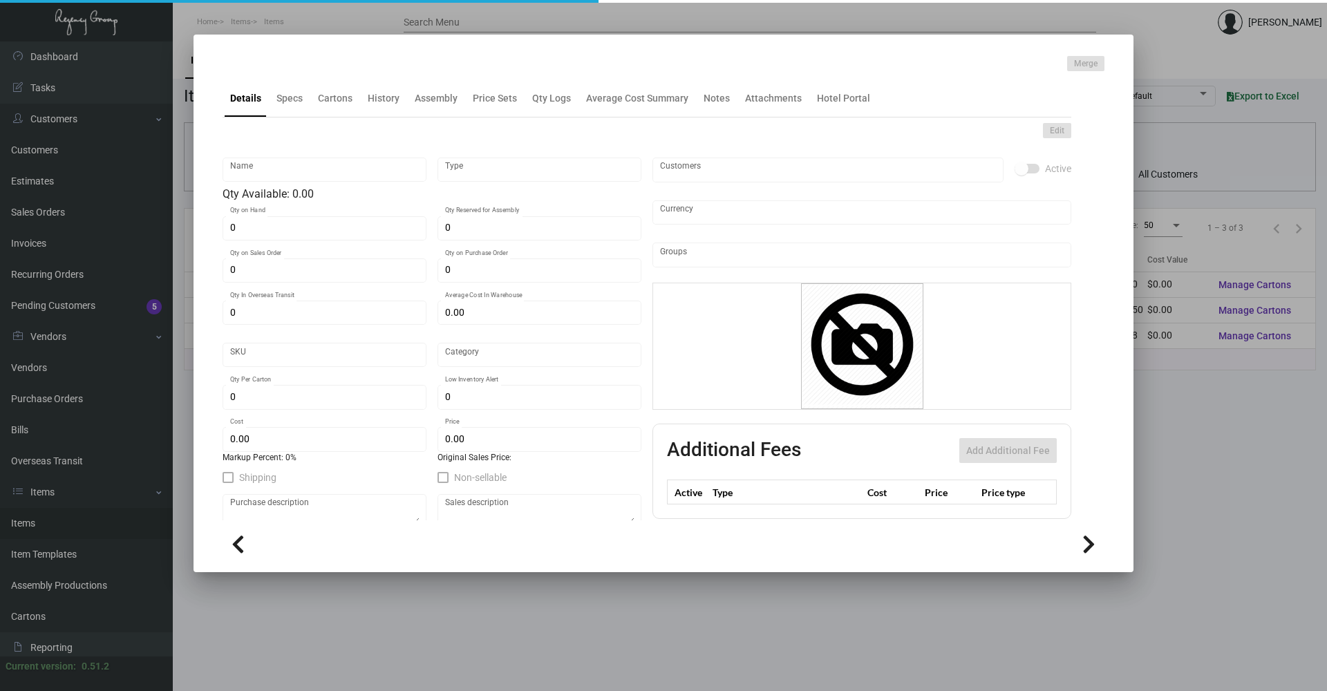
type input "BCRT-Menu Holders-49"
type input "Standard"
type input "$ 0.00"
checkbox input "true"
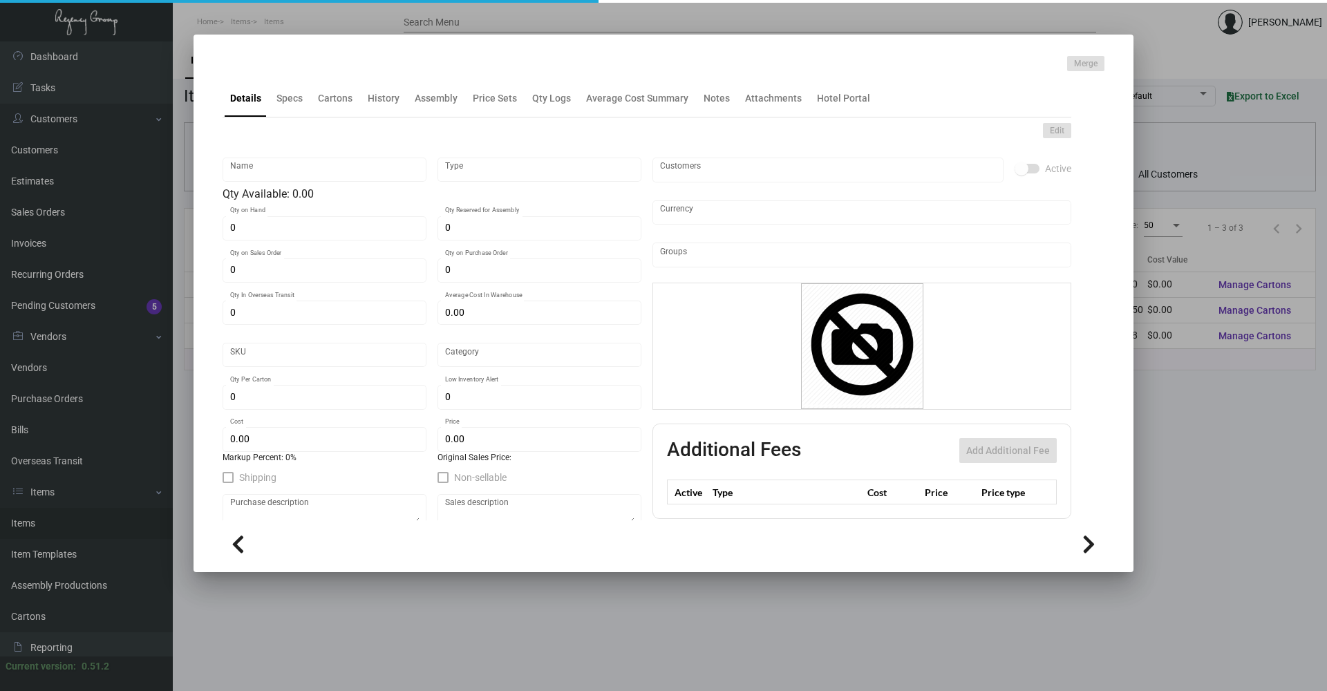
type input "United States Dollar $"
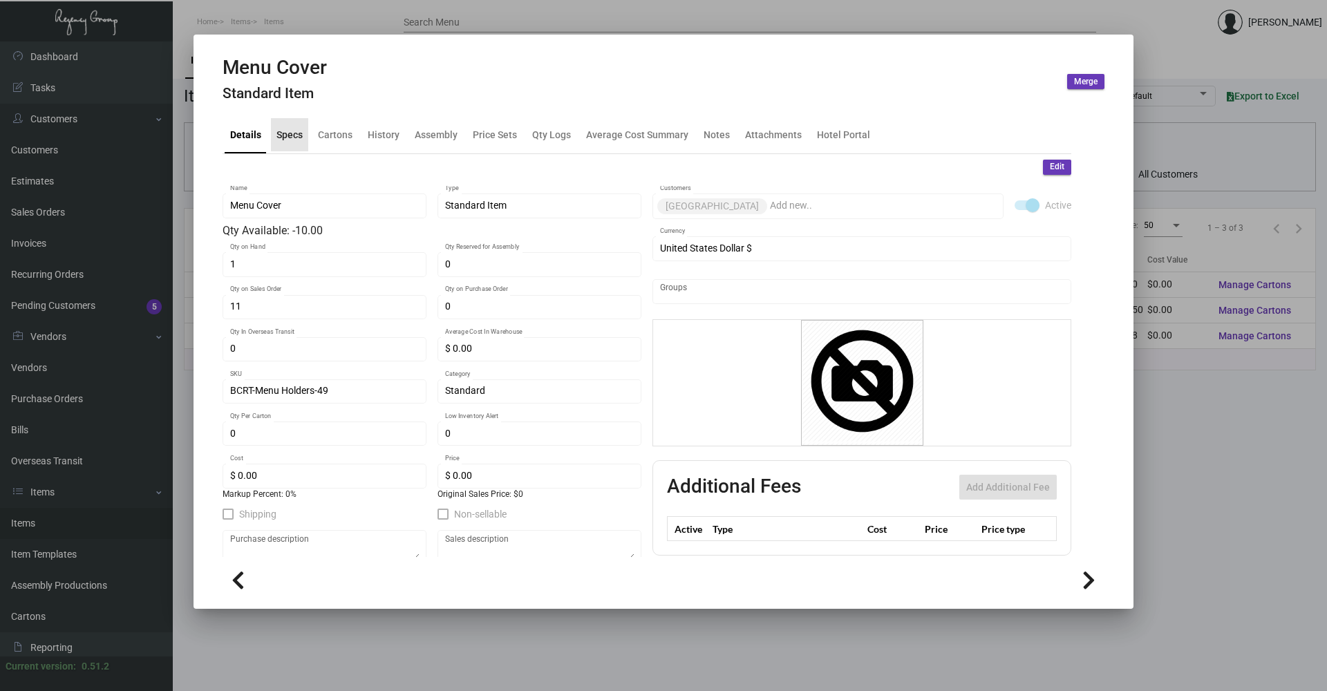
click at [294, 135] on div "Specs" at bounding box center [289, 134] width 26 height 15
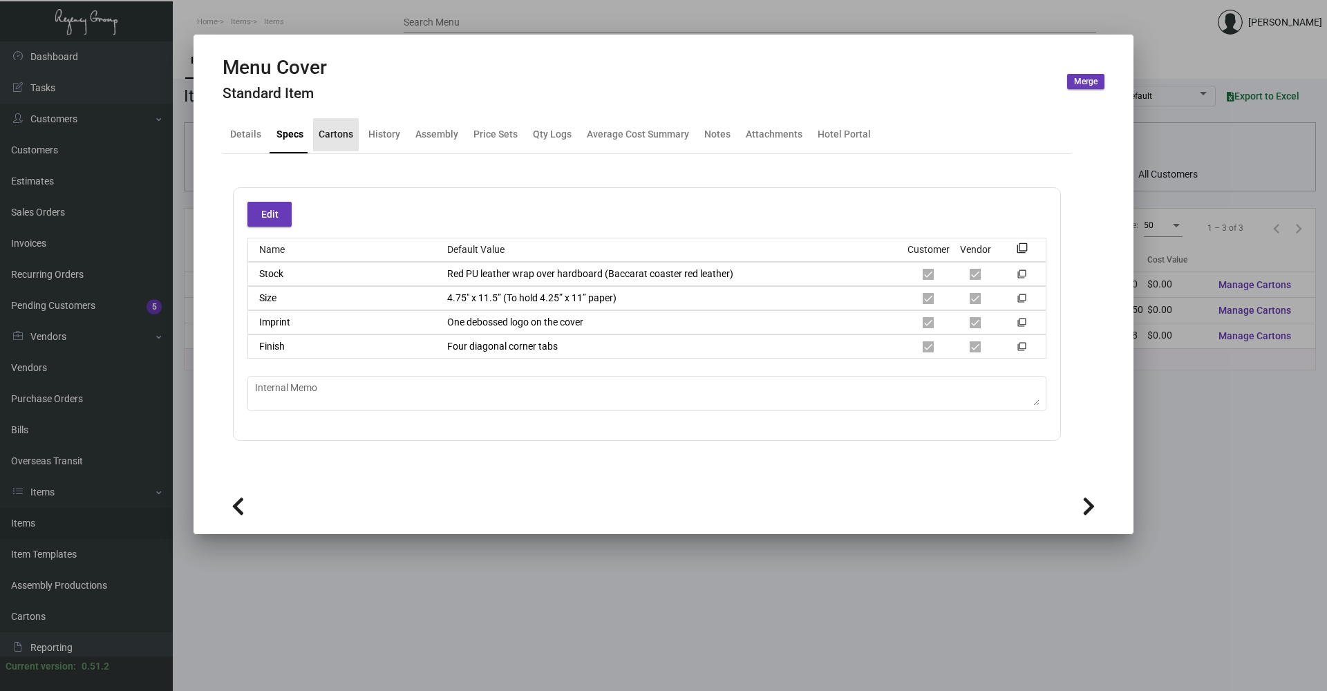
click at [342, 135] on div "Cartons" at bounding box center [336, 134] width 35 height 15
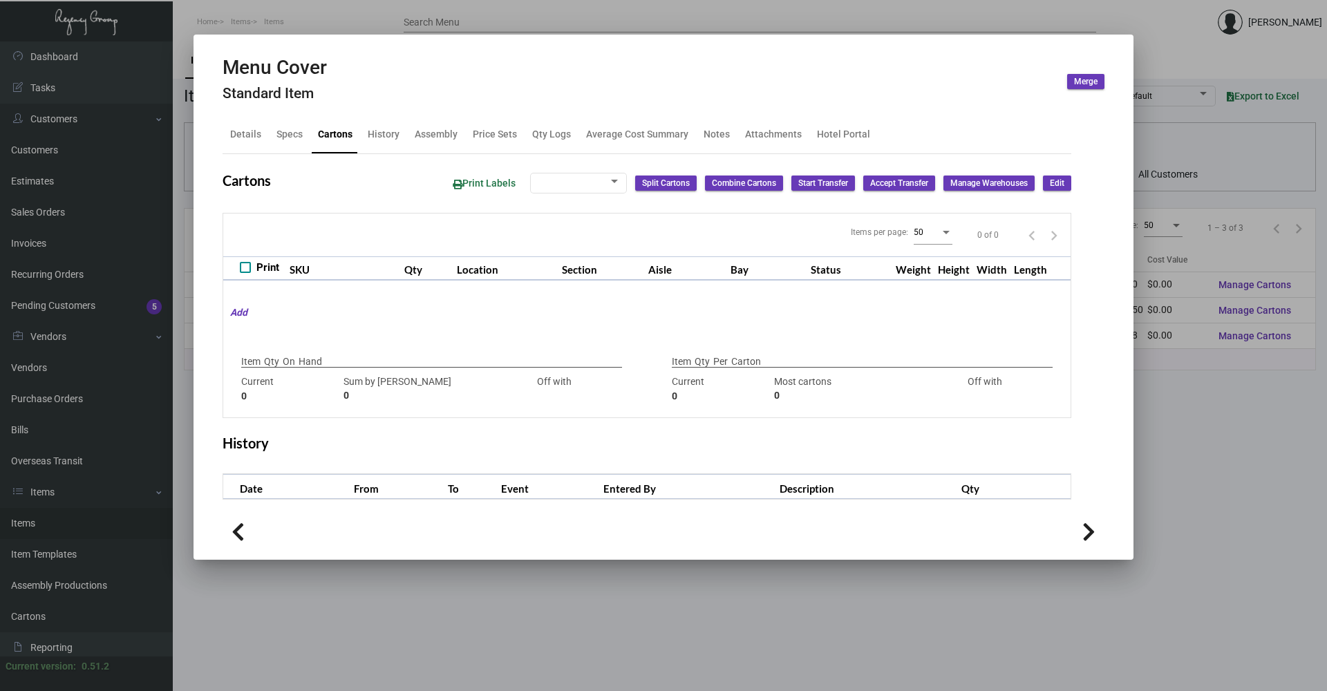
checkbox input "true"
type input "1"
type input "+1"
type input "0"
